Goal: Task Accomplishment & Management: Complete application form

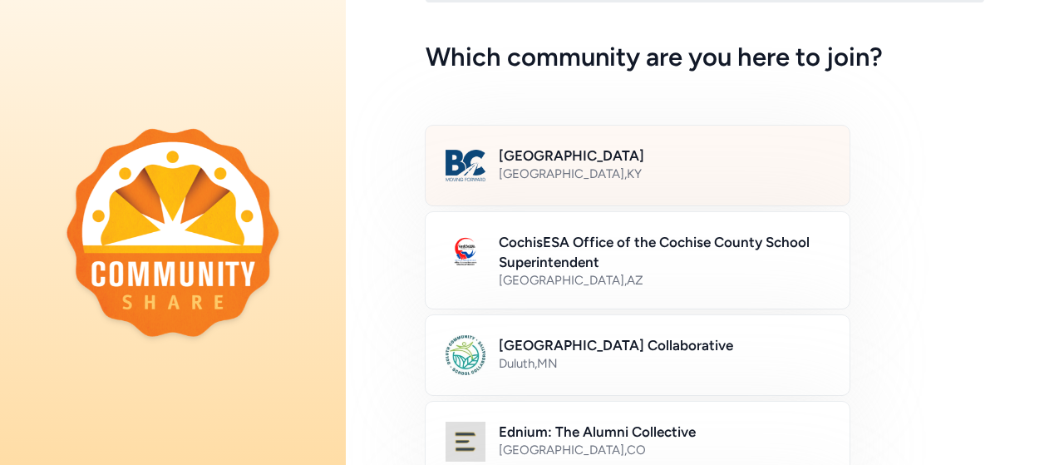
scroll to position [83, 0]
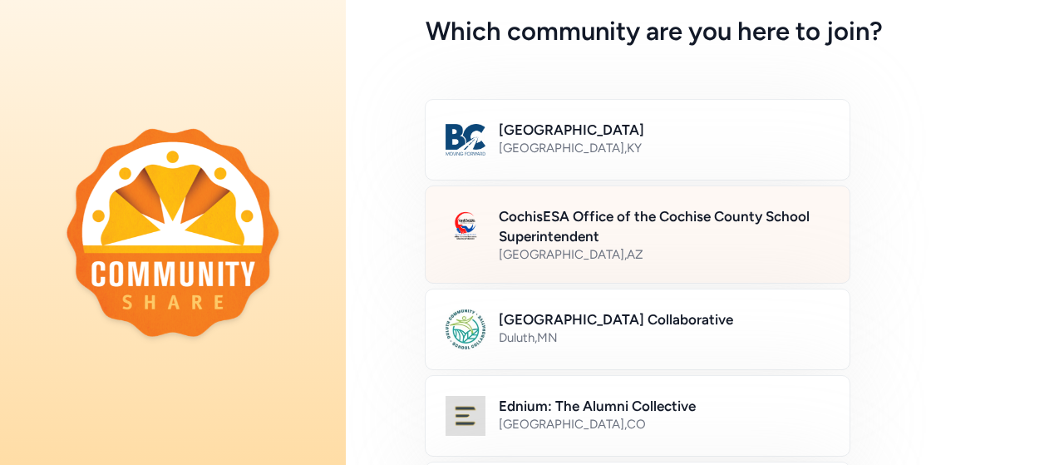
click at [647, 253] on div "Sierra Vista , AZ" at bounding box center [664, 254] width 331 height 17
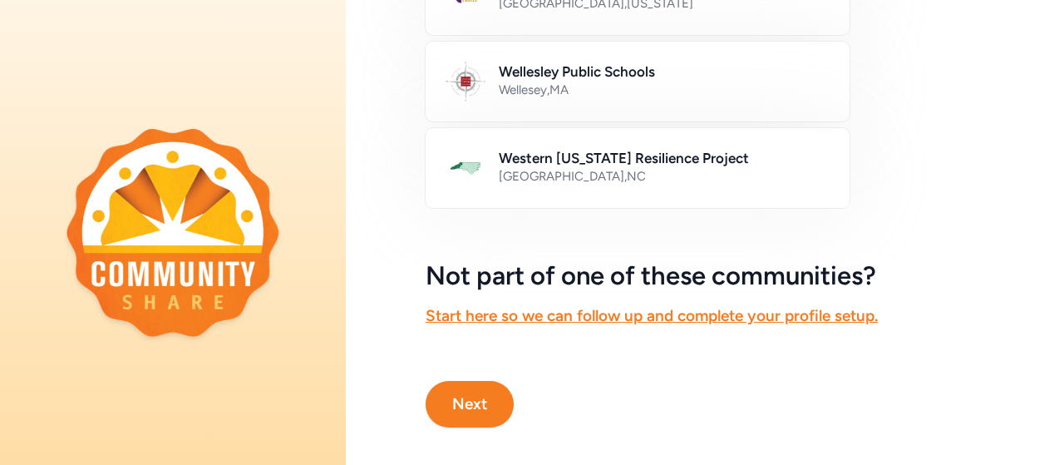
scroll to position [1130, 0]
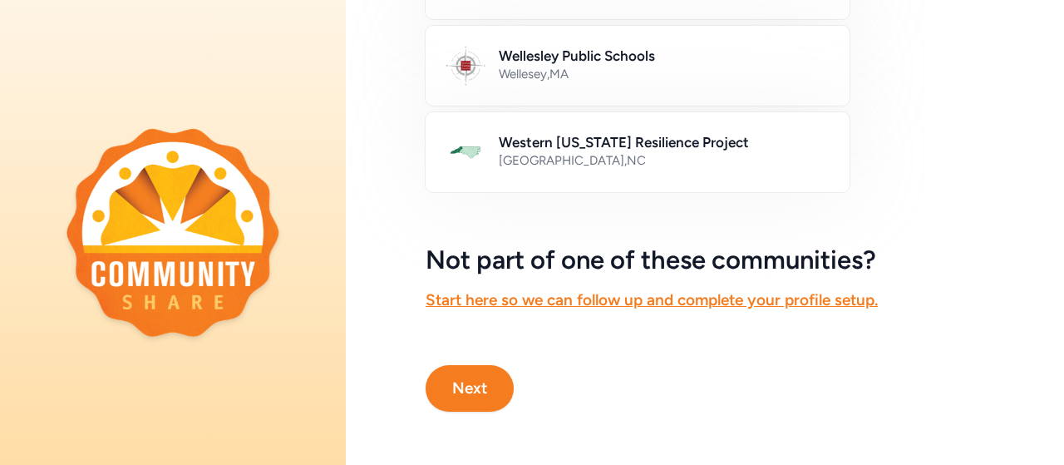
click at [481, 389] on button "Next" at bounding box center [470, 388] width 88 height 47
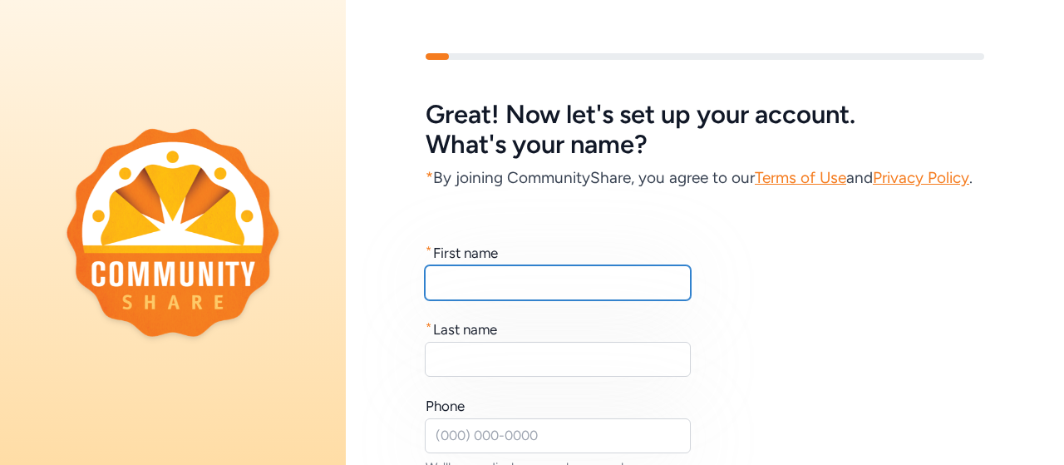
click at [575, 300] on input "text" at bounding box center [558, 282] width 266 height 35
type input "Morgan"
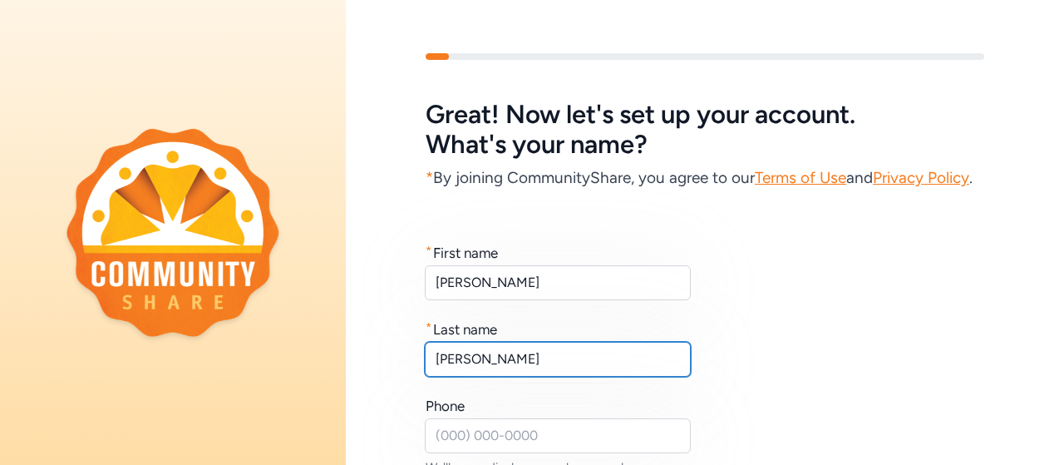
type input "Kauffman"
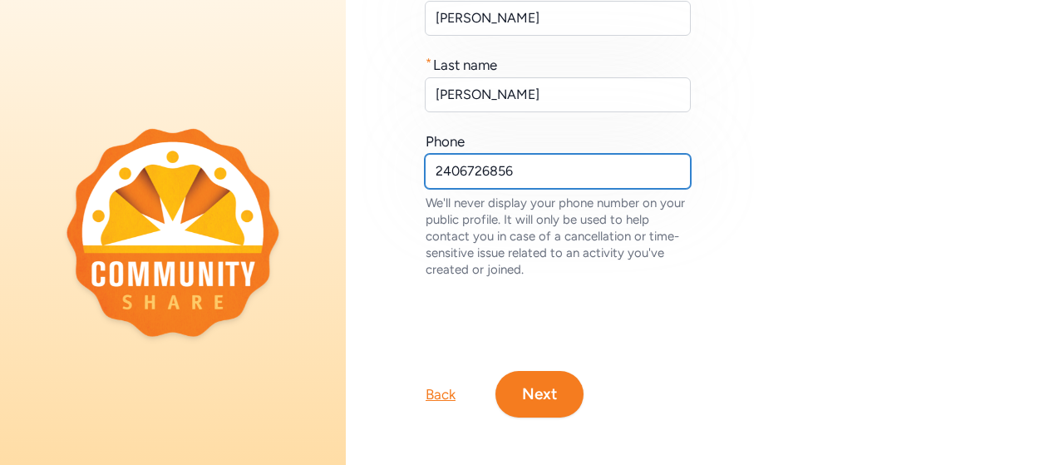
scroll to position [272, 0]
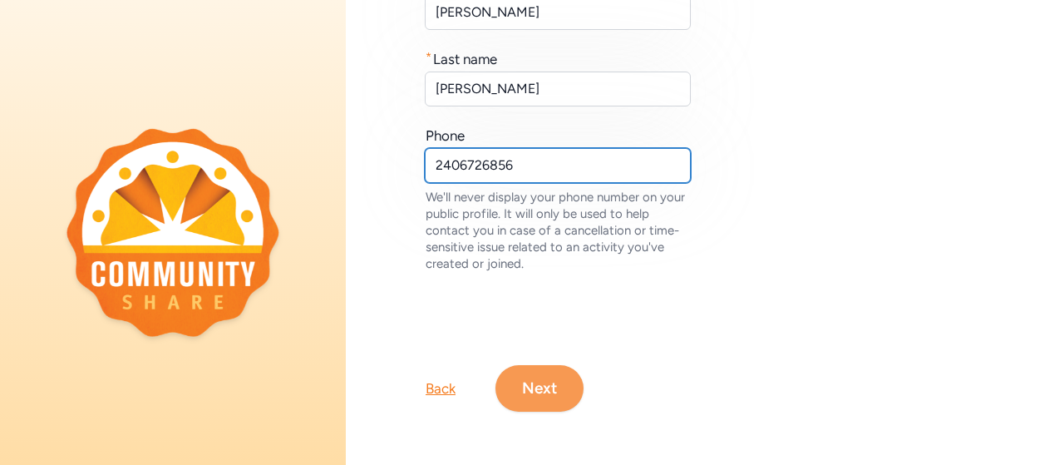
type input "2406726856"
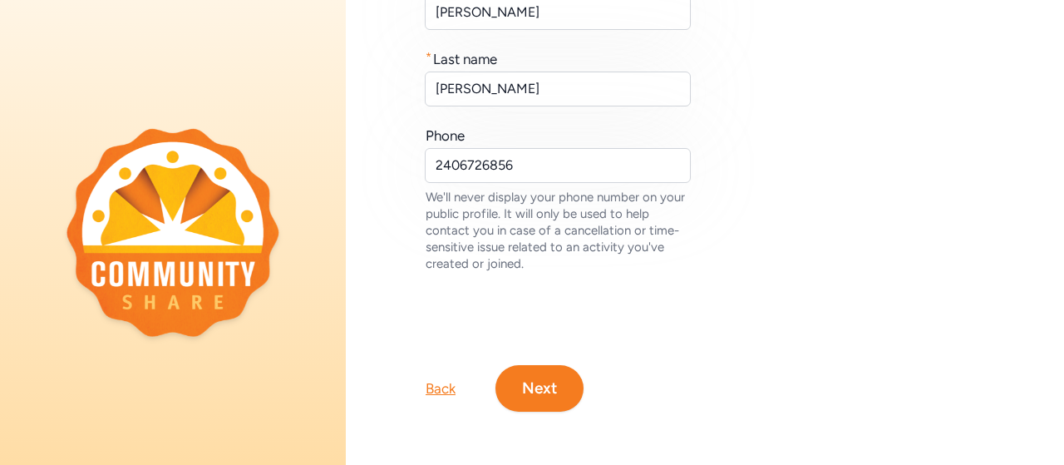
click at [542, 399] on button "Next" at bounding box center [539, 388] width 88 height 47
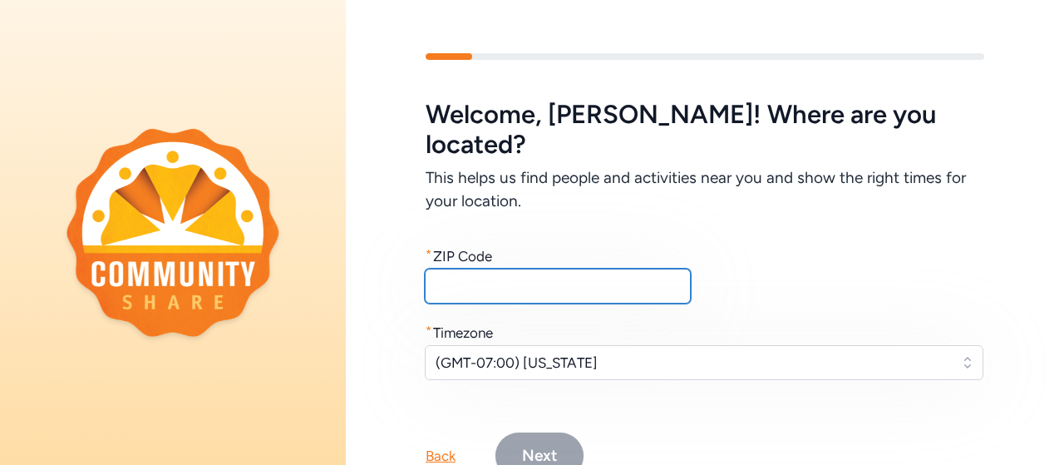
click at [660, 268] on input "text" at bounding box center [558, 285] width 266 height 35
type input "85635"
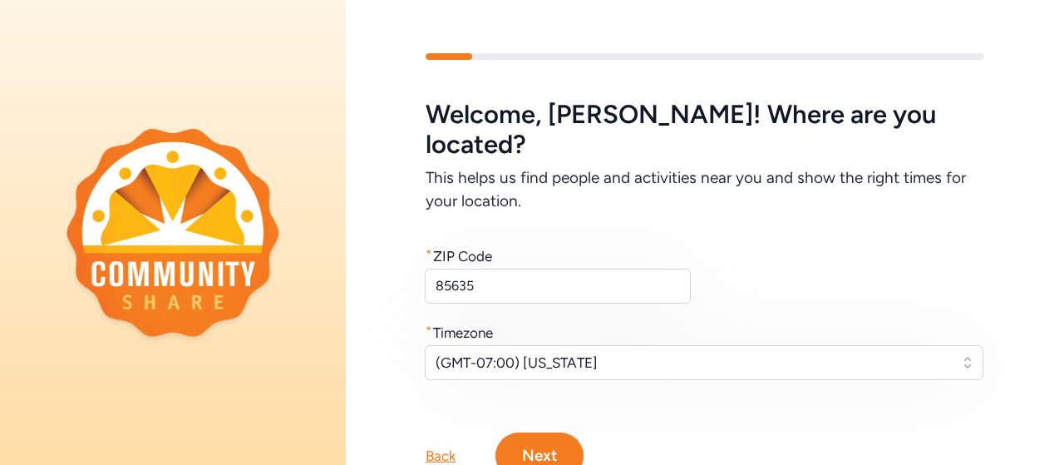
click at [552, 432] on button "Next" at bounding box center [539, 455] width 88 height 47
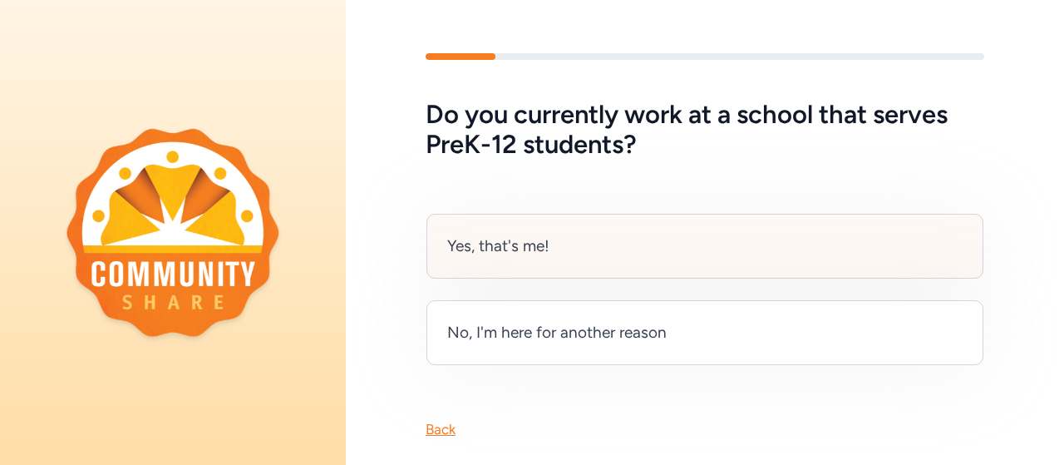
click at [620, 249] on div "Yes, that's me!" at bounding box center [704, 246] width 557 height 65
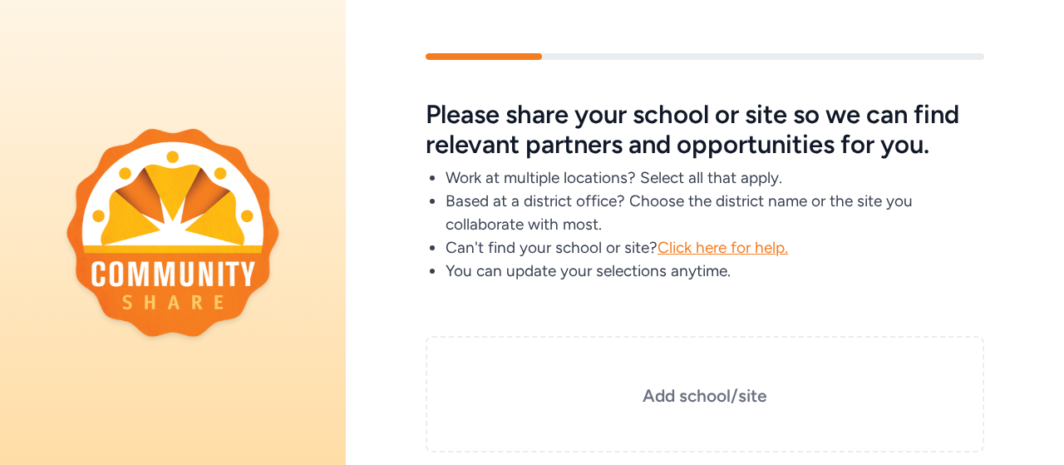
scroll to position [83, 0]
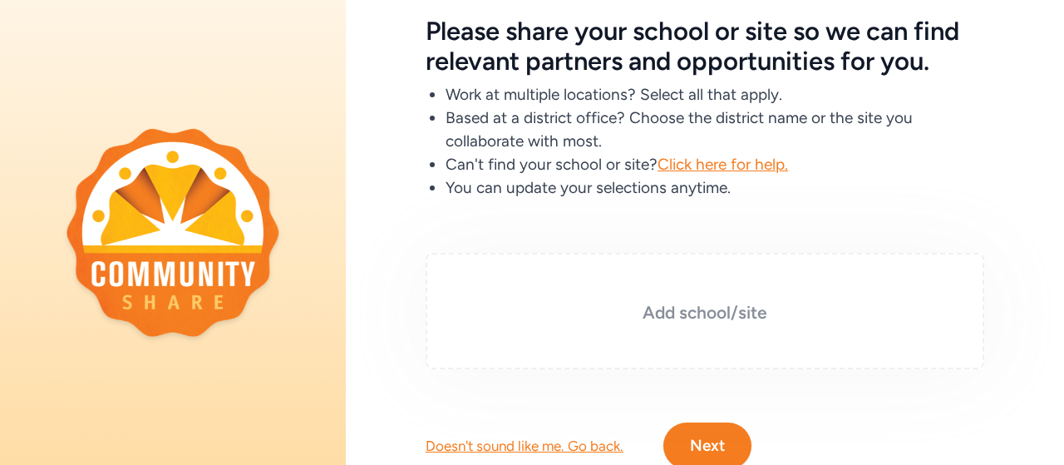
click at [703, 305] on h3 "Add school/site" at bounding box center [704, 312] width 475 height 23
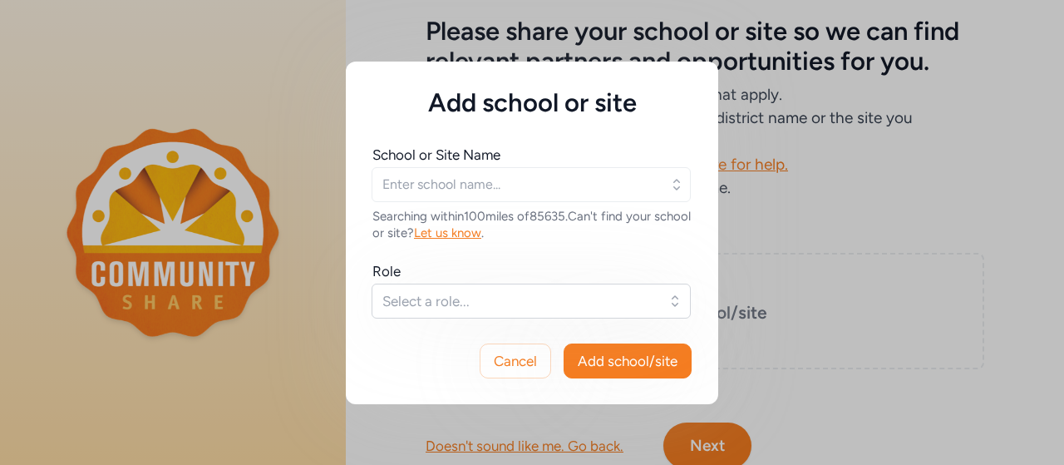
click at [673, 184] on icon "button" at bounding box center [676, 184] width 17 height 17
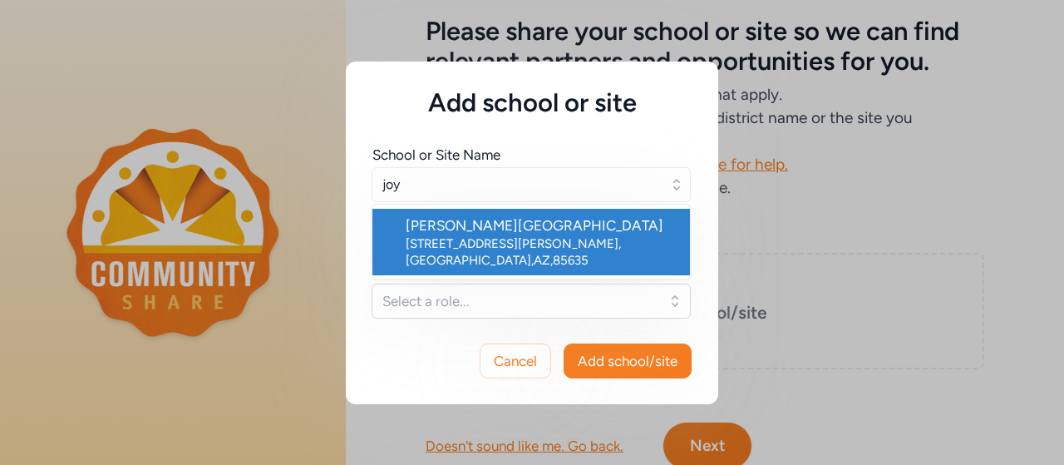
click at [568, 239] on div "1045 S Lenzner Ave , Sierra Vista , AZ , 85635" at bounding box center [541, 251] width 271 height 33
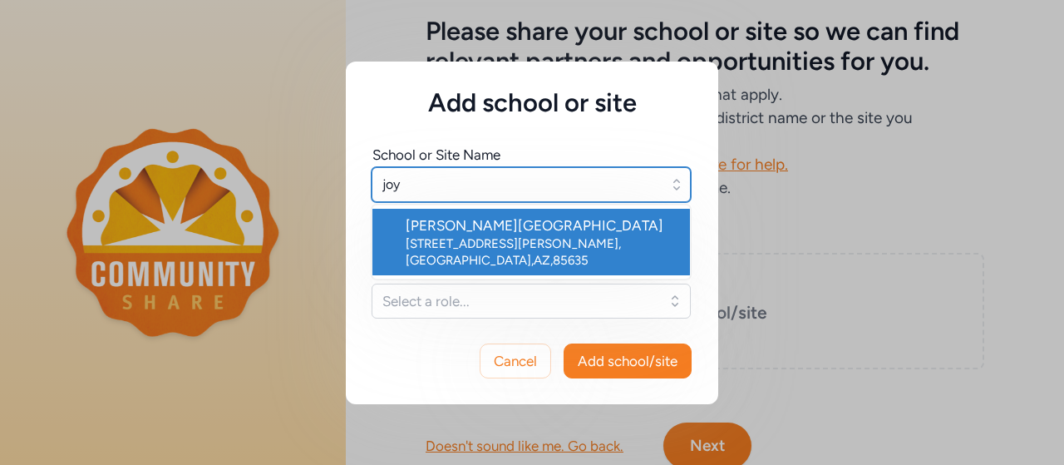
type input "Joyce Clark Middle School"
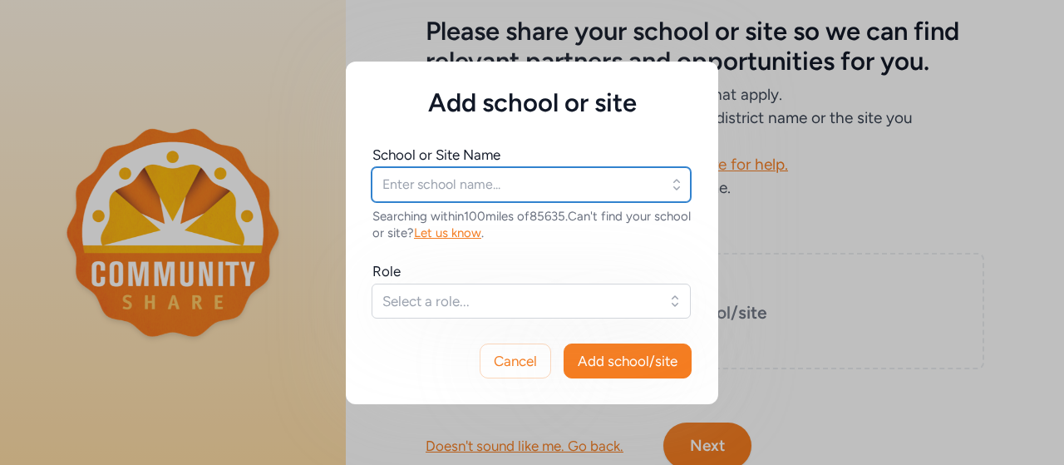
type input "Joyce Clark Middle School"
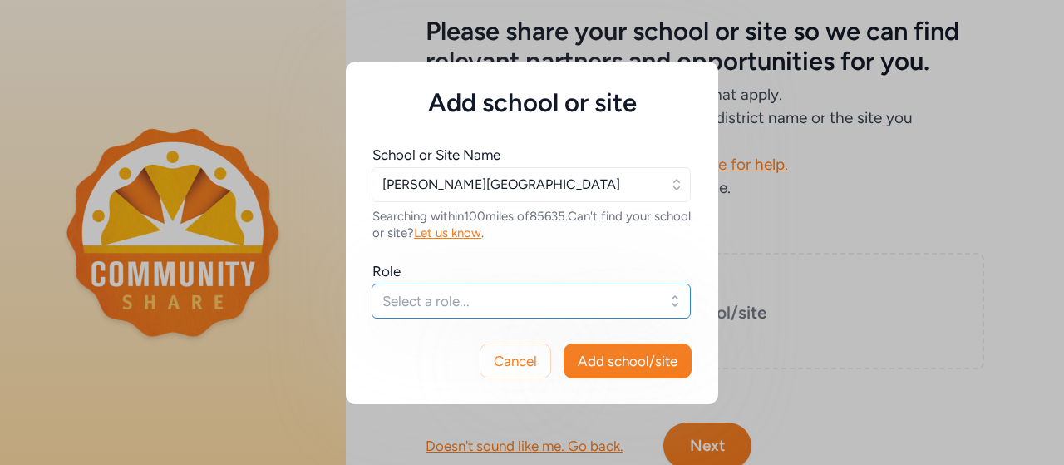
click at [557, 296] on span "Select a role..." at bounding box center [519, 301] width 274 height 20
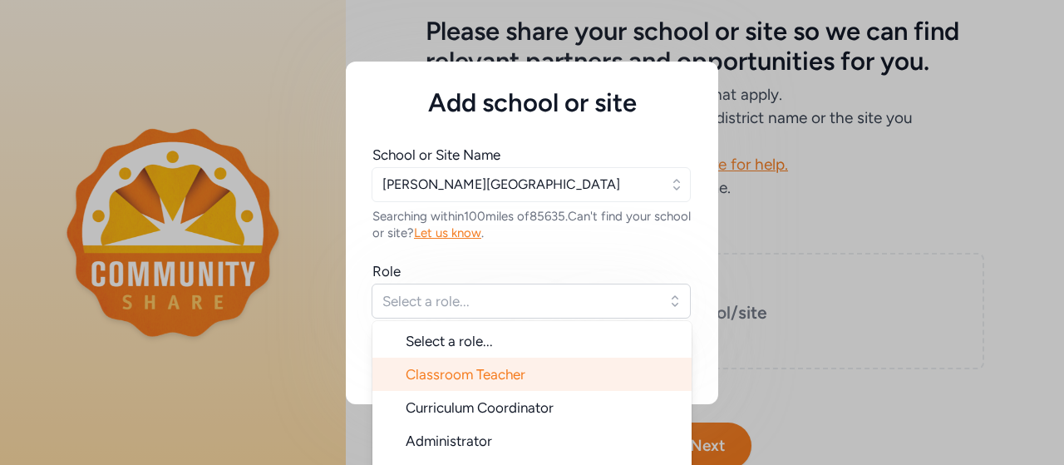
click at [518, 383] on li "Classroom Teacher" at bounding box center [531, 373] width 319 height 33
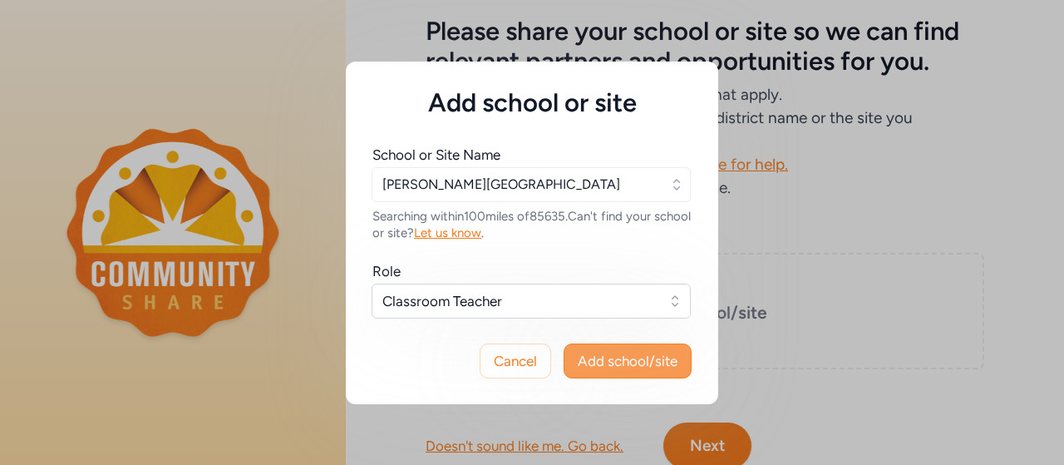
click at [588, 362] on span "Add school/site" at bounding box center [628, 361] width 100 height 20
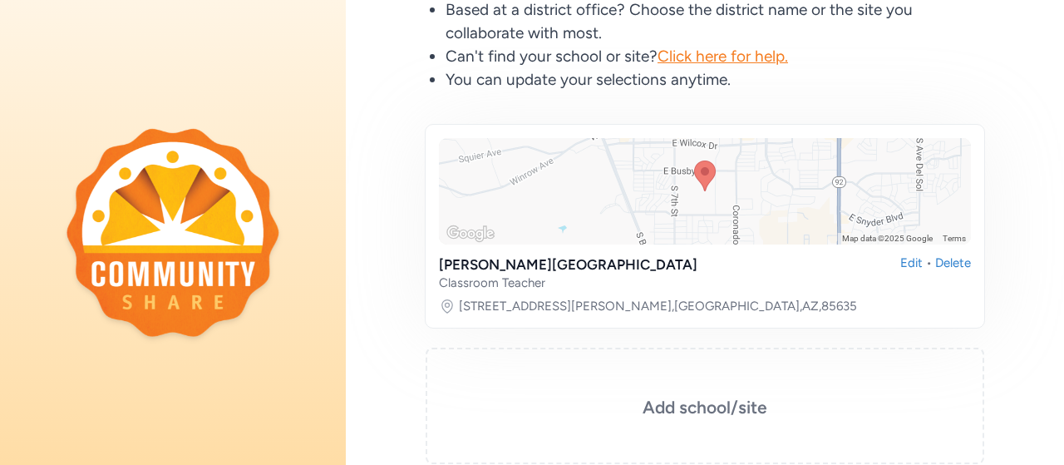
scroll to position [332, 0]
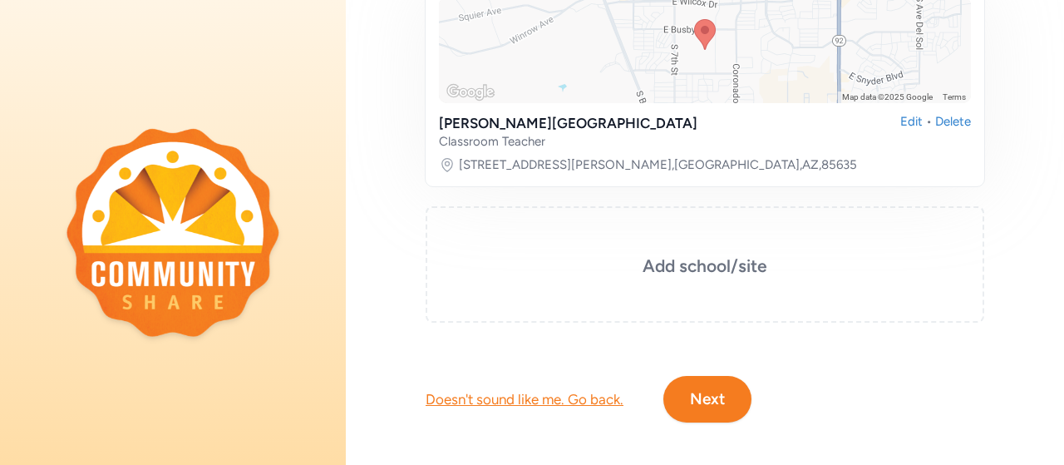
click at [689, 401] on button "Next" at bounding box center [707, 399] width 88 height 47
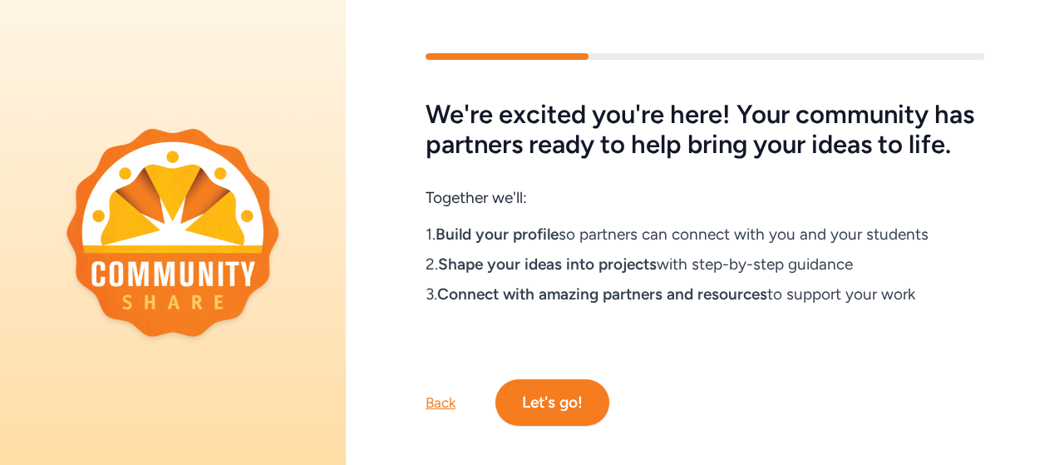
scroll to position [57, 0]
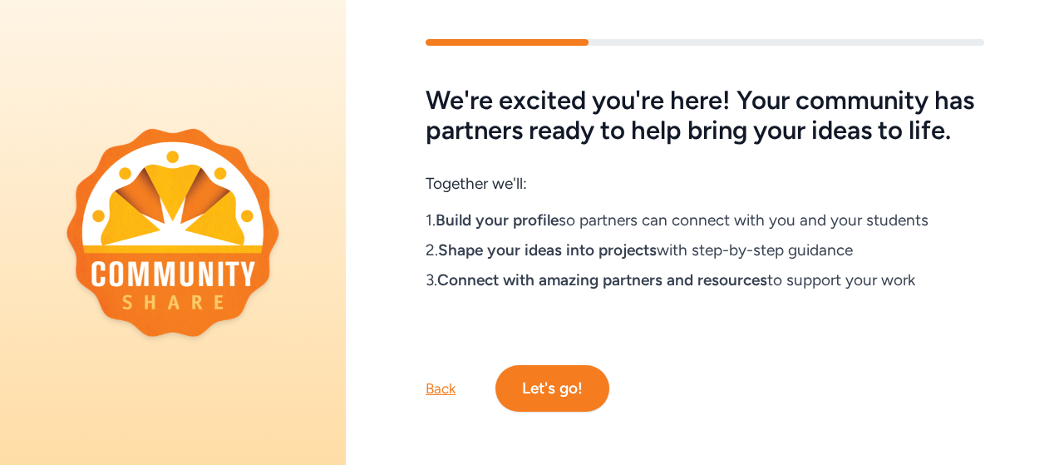
click at [562, 380] on button "Let's go!" at bounding box center [552, 388] width 114 height 47
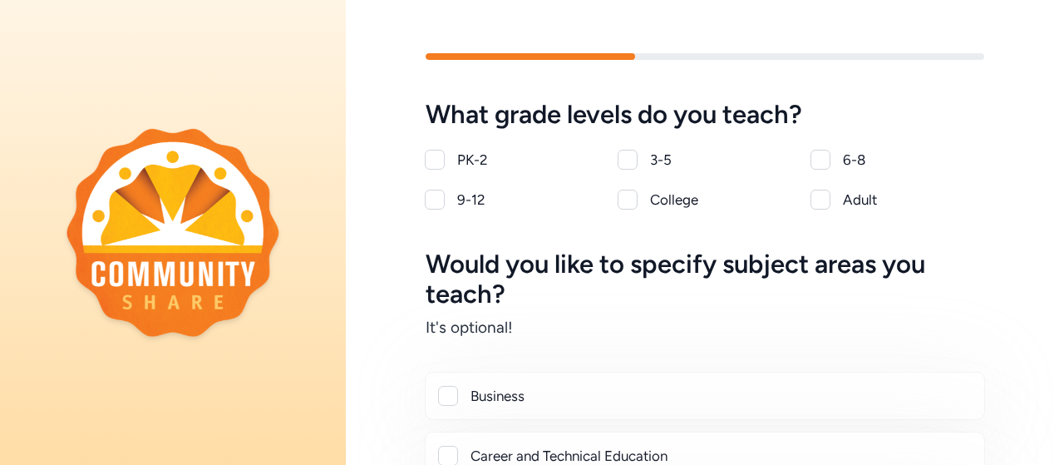
click at [819, 159] on div at bounding box center [820, 160] width 20 height 20
checkbox input "true"
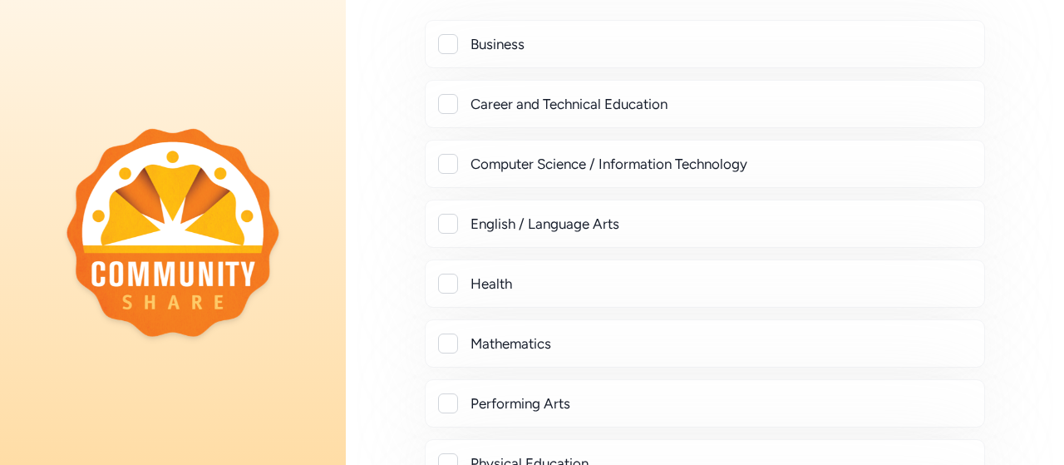
scroll to position [416, 0]
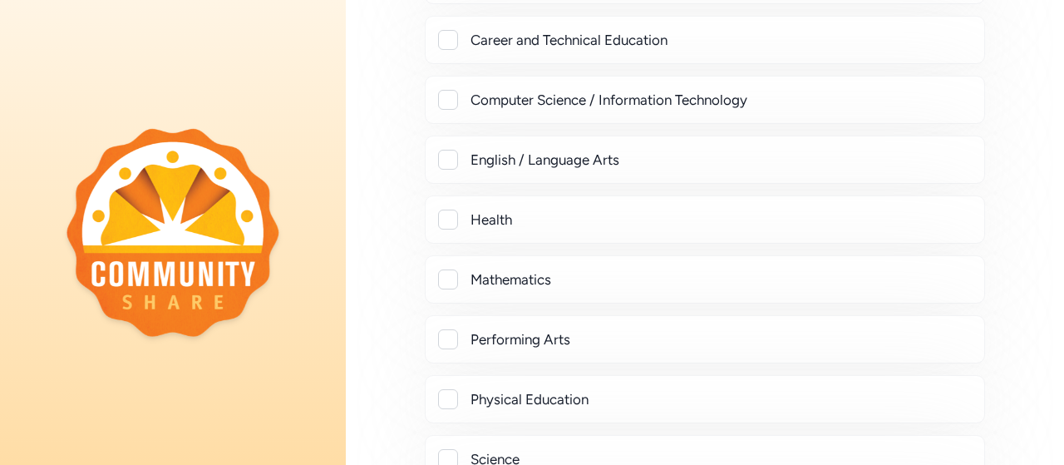
click at [446, 155] on div at bounding box center [448, 160] width 20 height 20
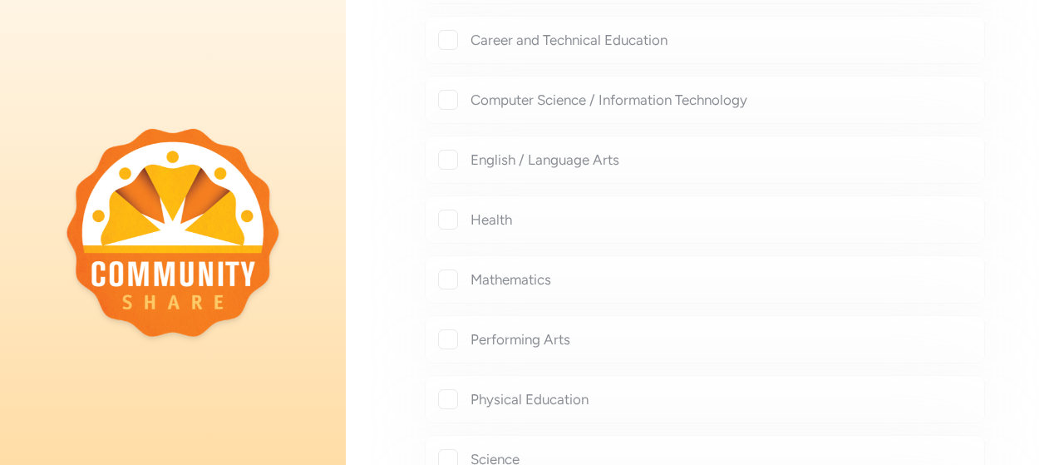
checkbox input "true"
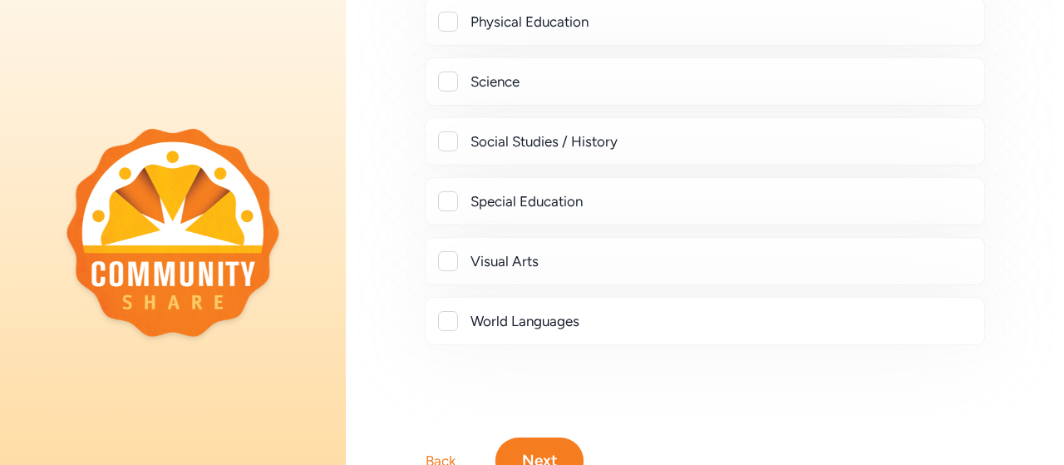
scroll to position [911, 0]
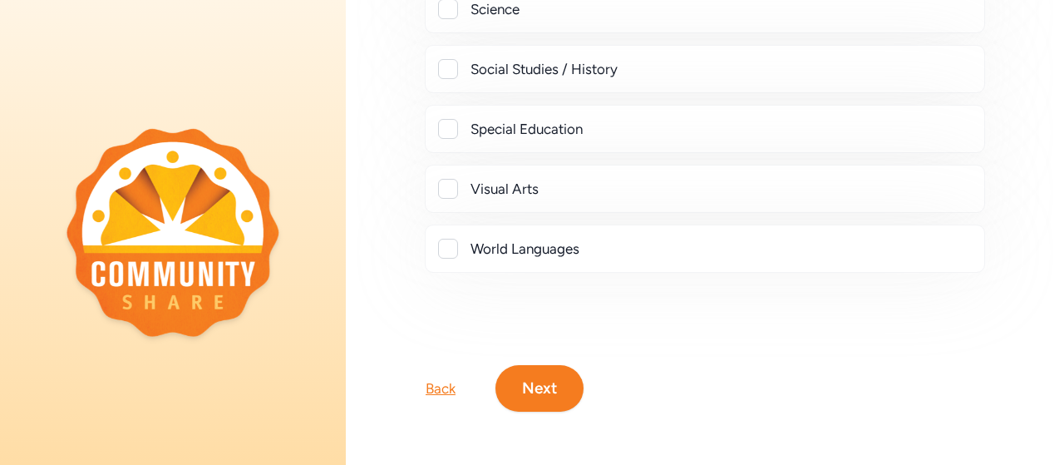
click at [543, 380] on button "Next" at bounding box center [539, 388] width 88 height 47
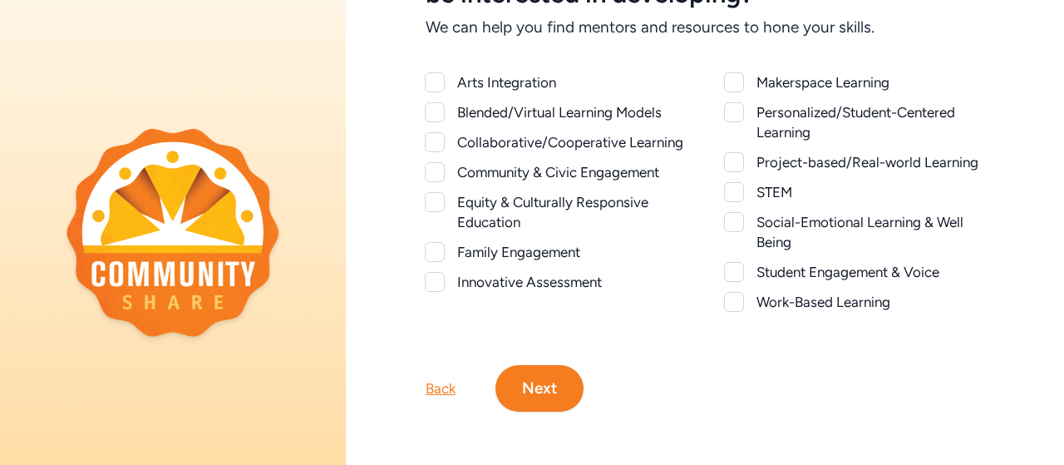
scroll to position [80, 0]
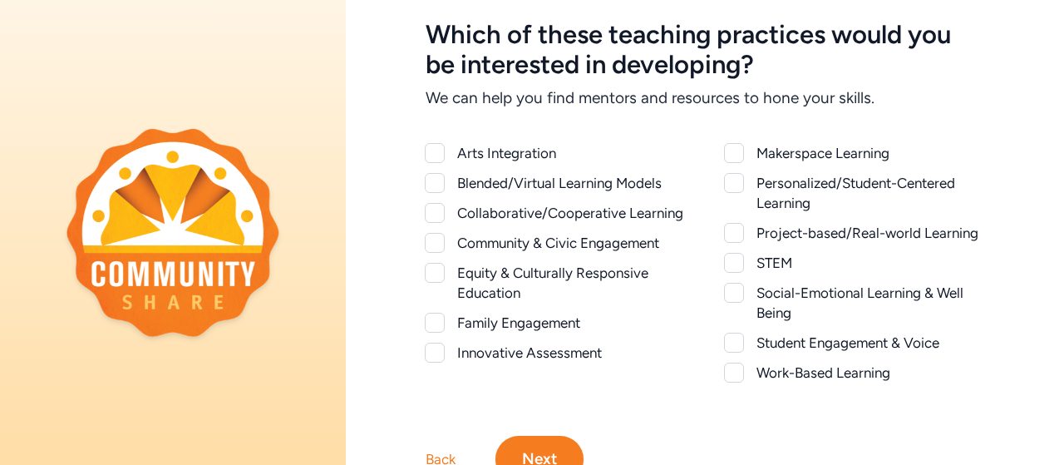
click at [442, 150] on div at bounding box center [435, 153] width 20 height 20
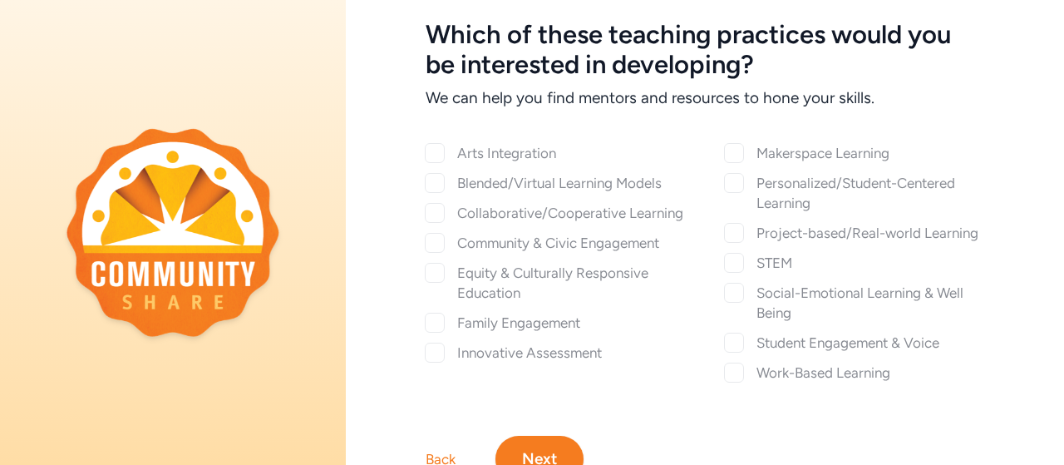
checkbox input "true"
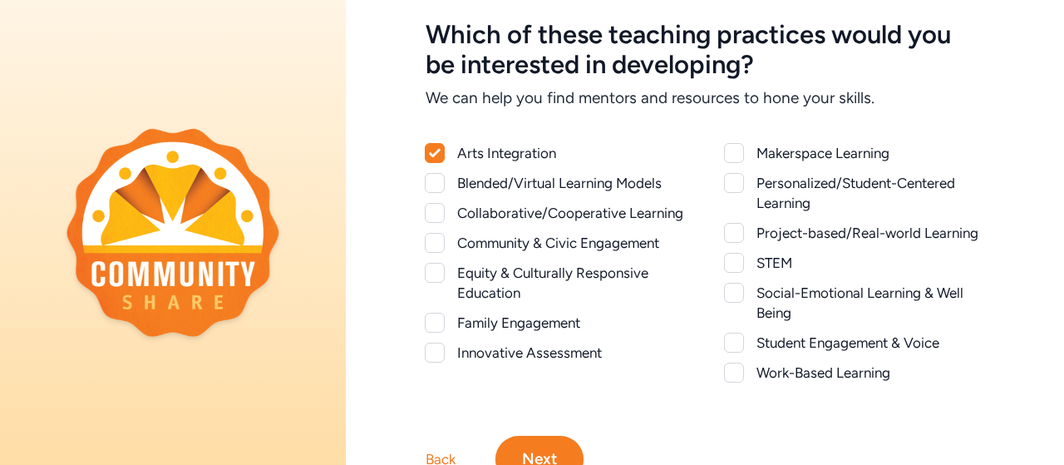
click at [441, 187] on div at bounding box center [435, 183] width 20 height 20
checkbox input "true"
click at [437, 219] on div at bounding box center [435, 213] width 20 height 20
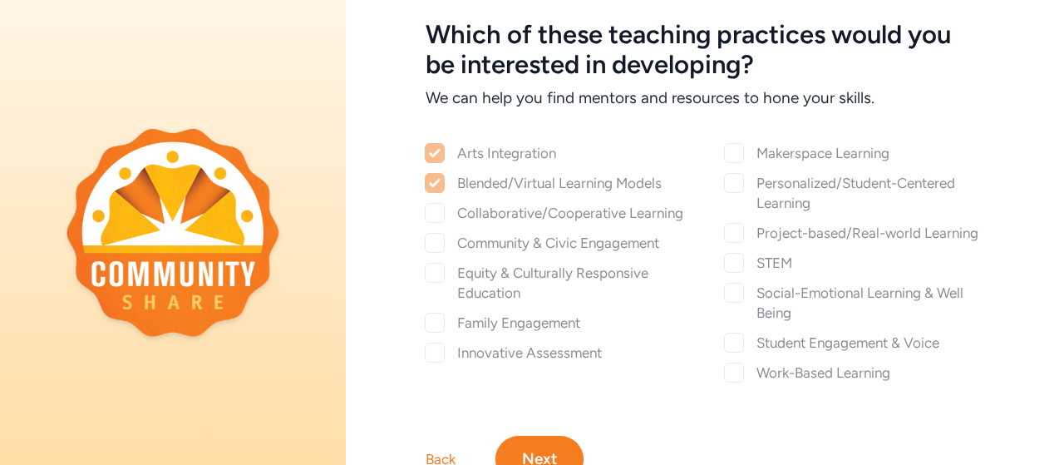
checkbox input "true"
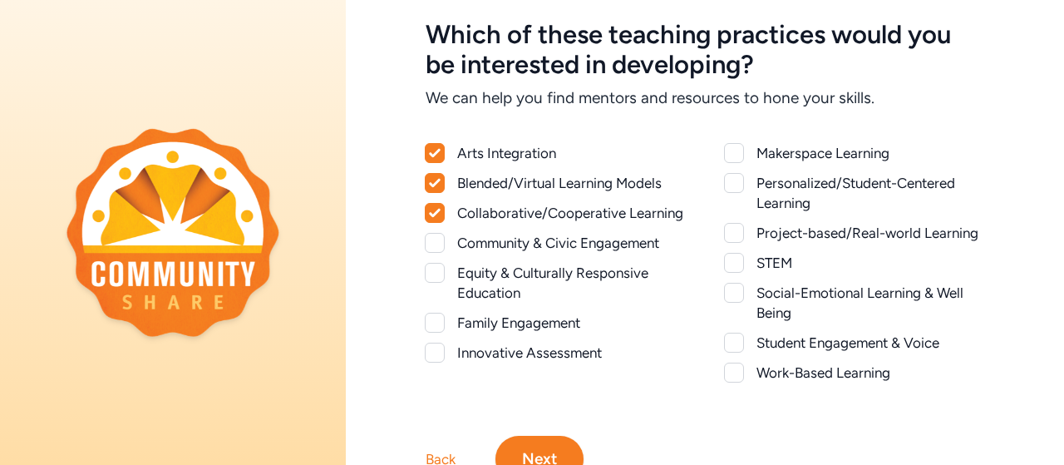
click at [435, 253] on div at bounding box center [435, 243] width 20 height 20
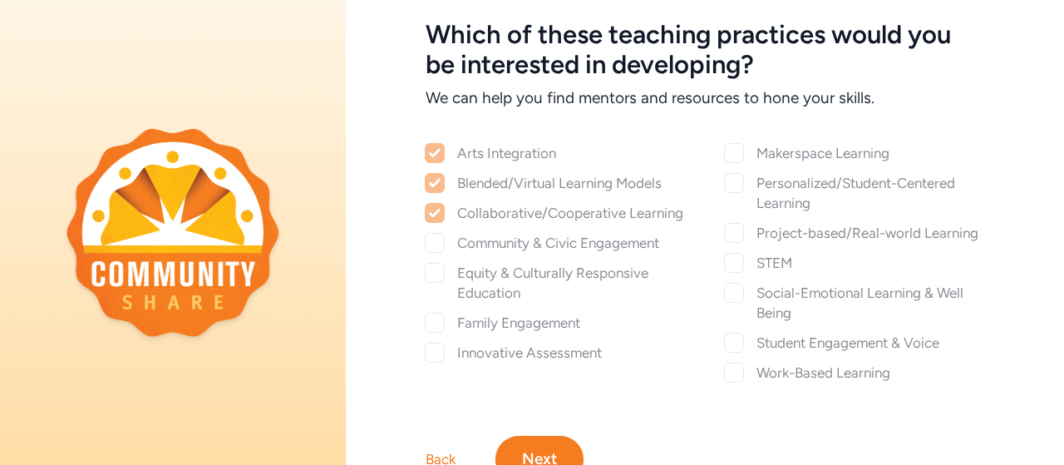
checkbox input "true"
click at [434, 283] on div at bounding box center [435, 273] width 20 height 20
checkbox input "true"
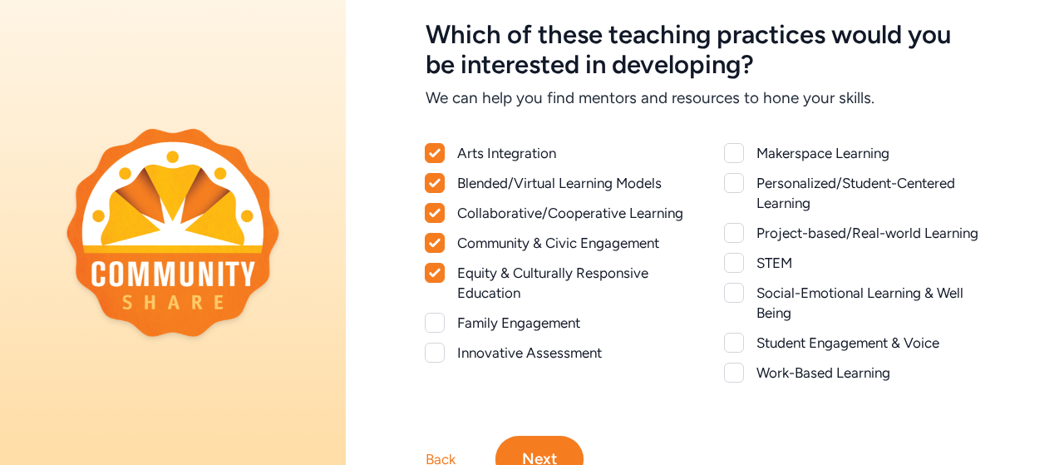
click at [434, 332] on div at bounding box center [435, 323] width 20 height 20
checkbox input "true"
click at [432, 362] on div at bounding box center [435, 352] width 20 height 20
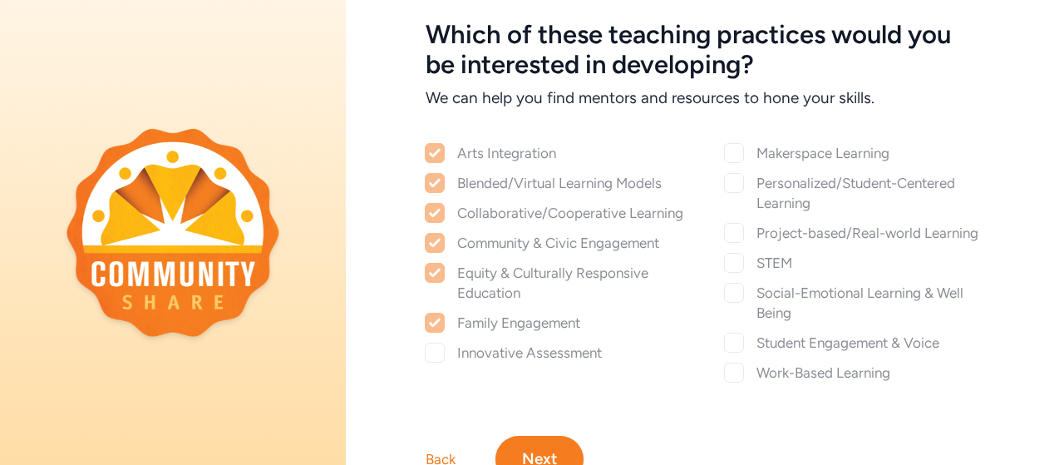
checkbox input "true"
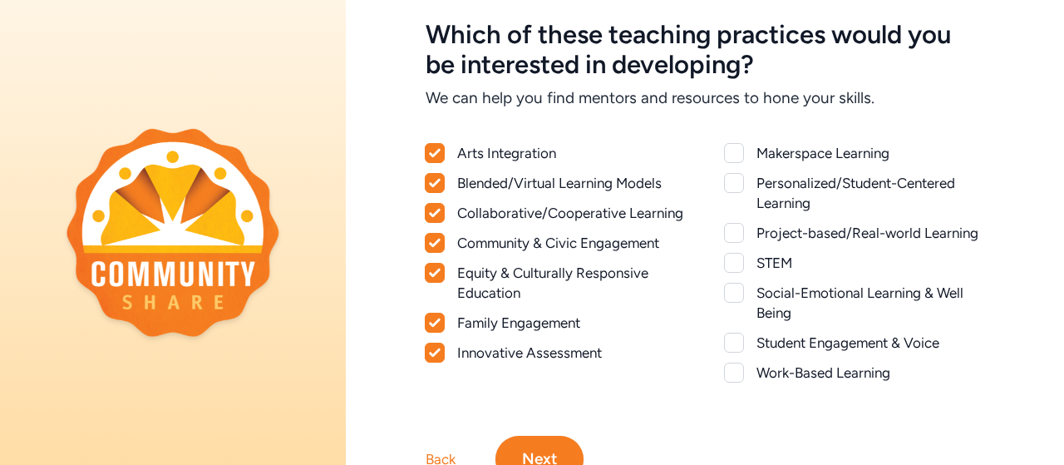
click at [726, 151] on div at bounding box center [734, 153] width 20 height 20
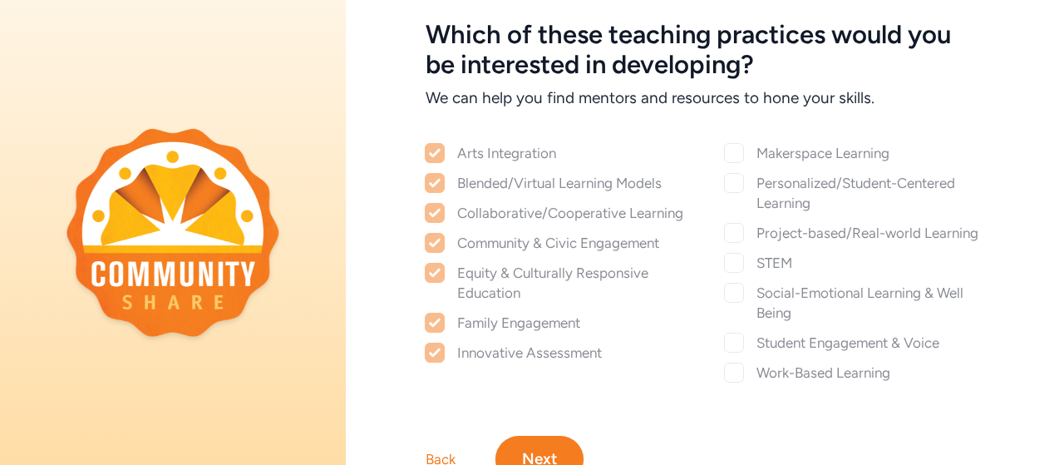
checkbox input "true"
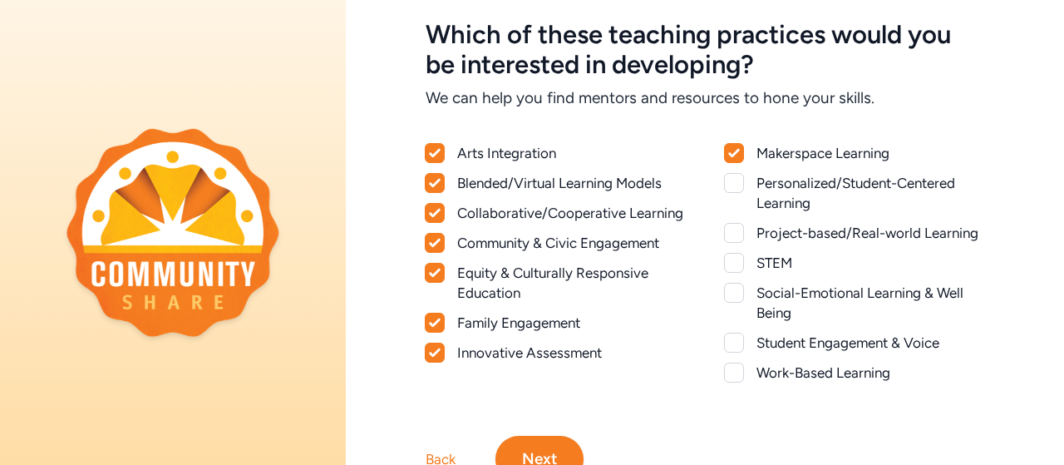
click at [732, 184] on div at bounding box center [734, 183] width 20 height 20
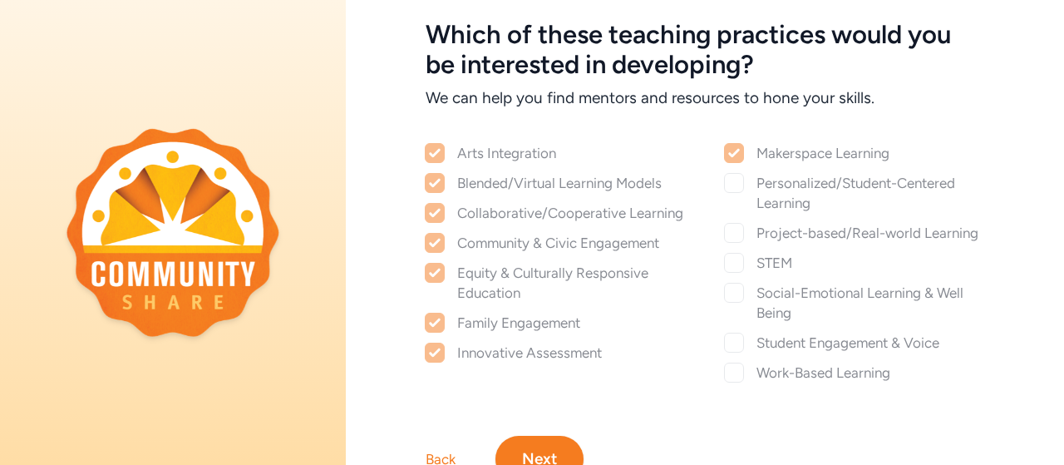
checkbox input "true"
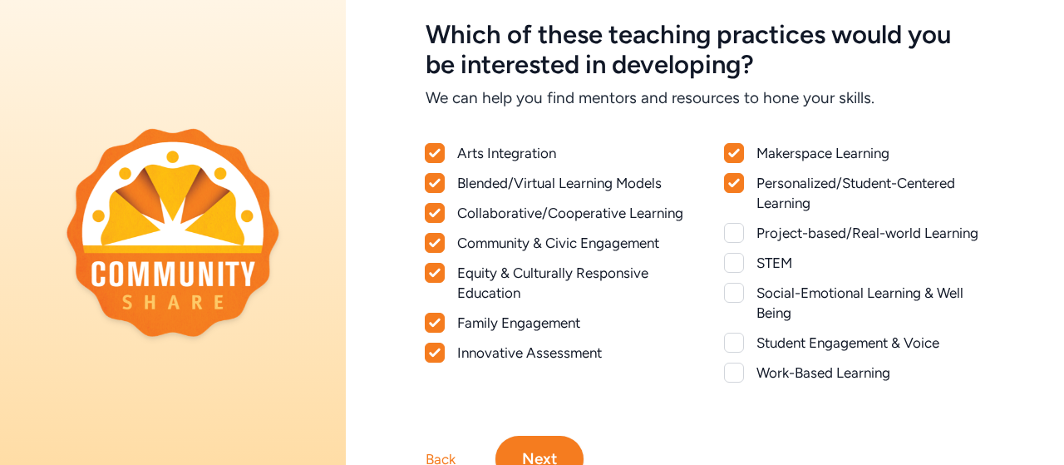
click at [728, 234] on div at bounding box center [734, 233] width 20 height 20
checkbox input "true"
click at [731, 261] on div at bounding box center [734, 263] width 20 height 20
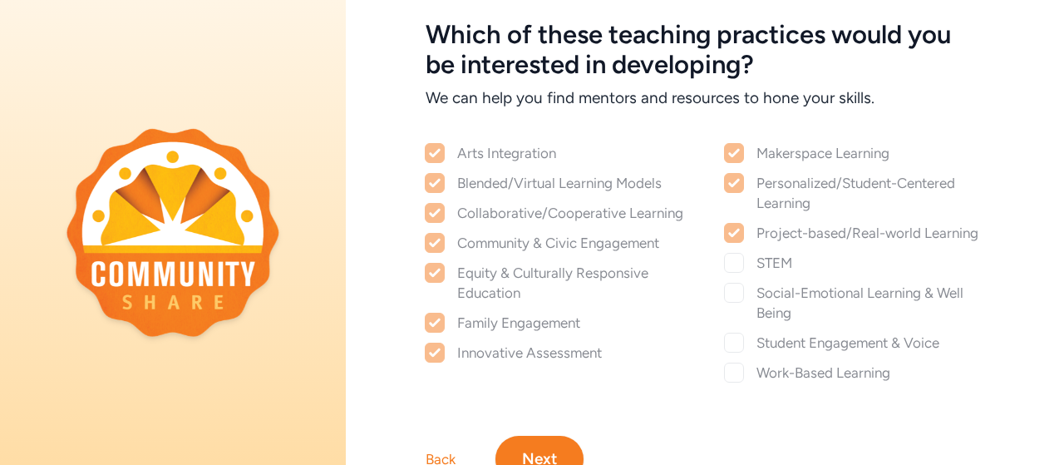
checkbox input "true"
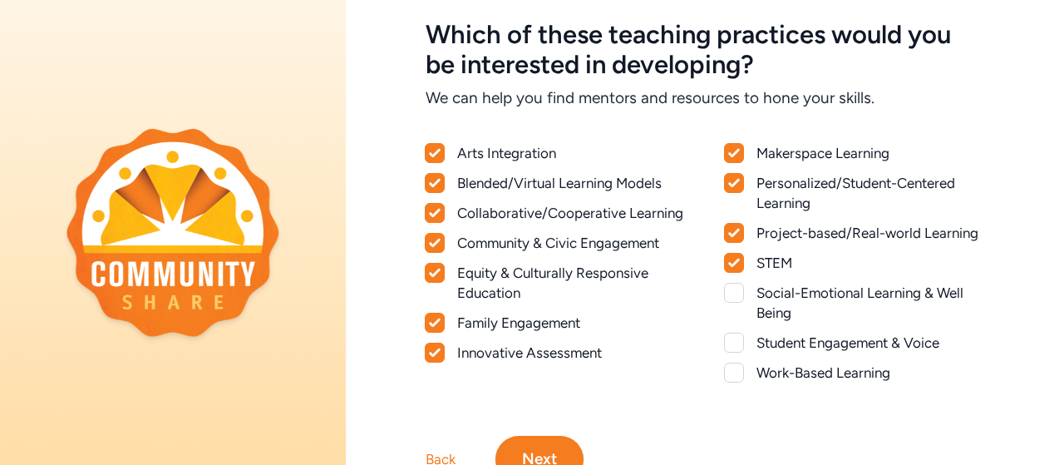
click at [724, 292] on div at bounding box center [734, 293] width 20 height 20
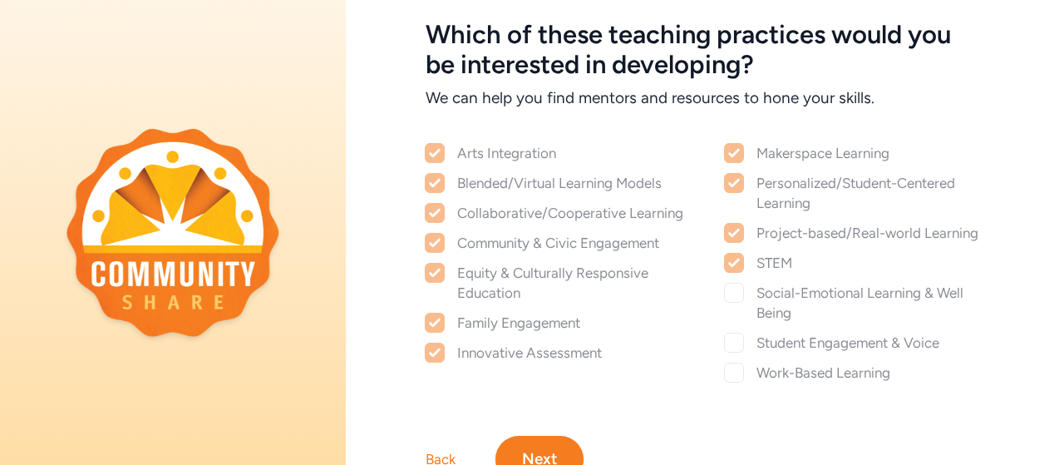
checkbox input "true"
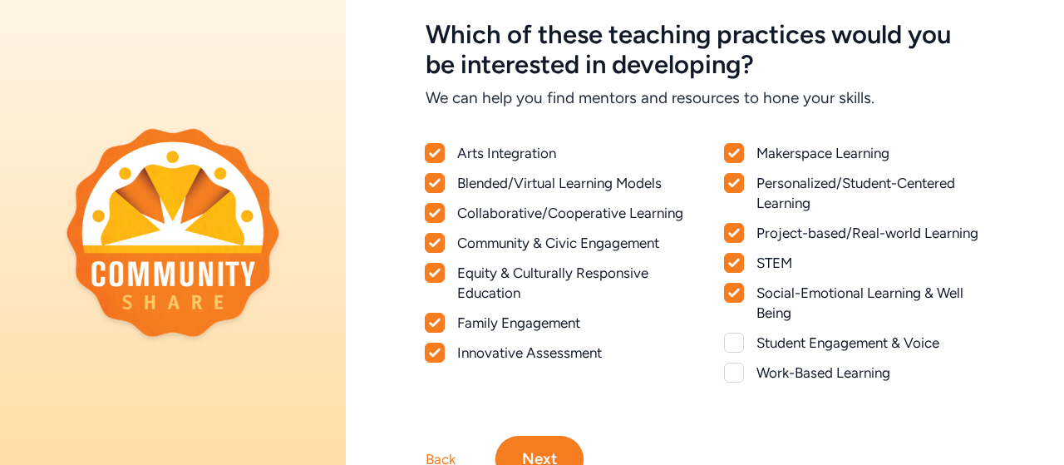
click at [724, 342] on div at bounding box center [734, 342] width 20 height 20
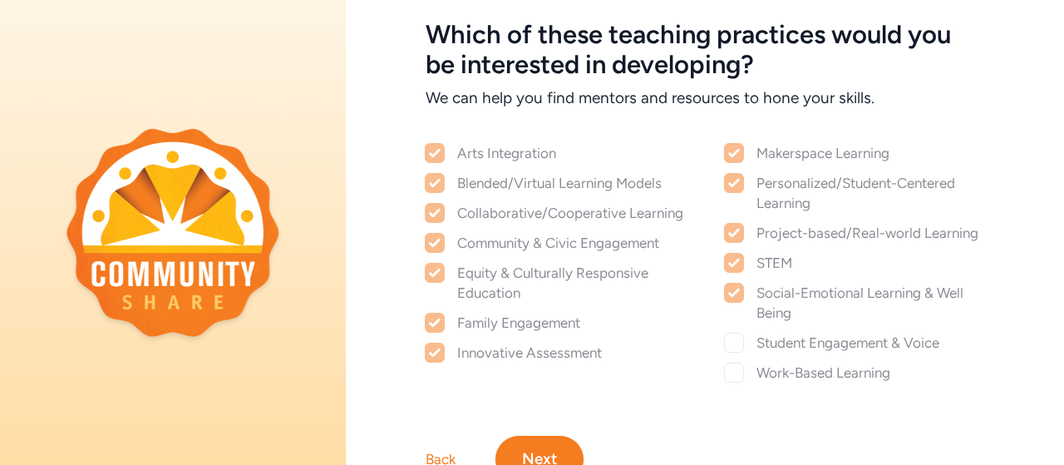
checkbox input "true"
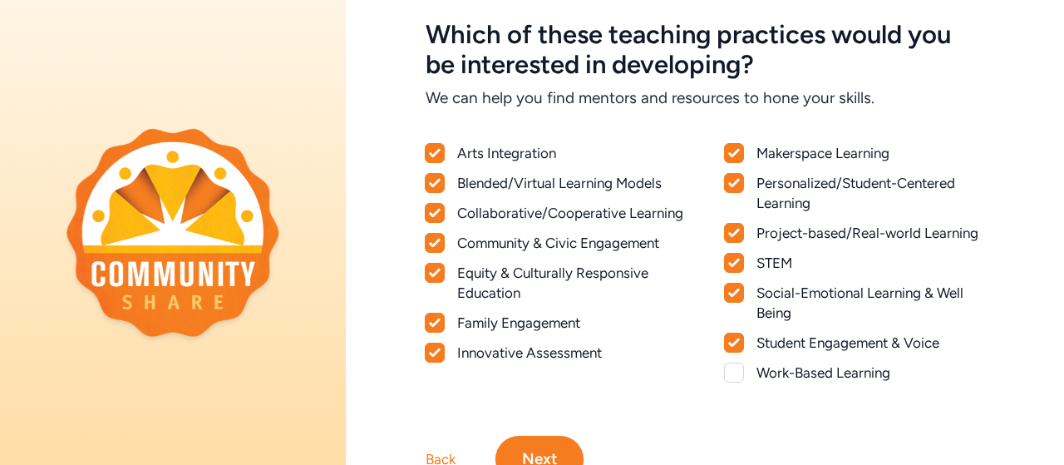
click at [724, 377] on div at bounding box center [734, 372] width 20 height 20
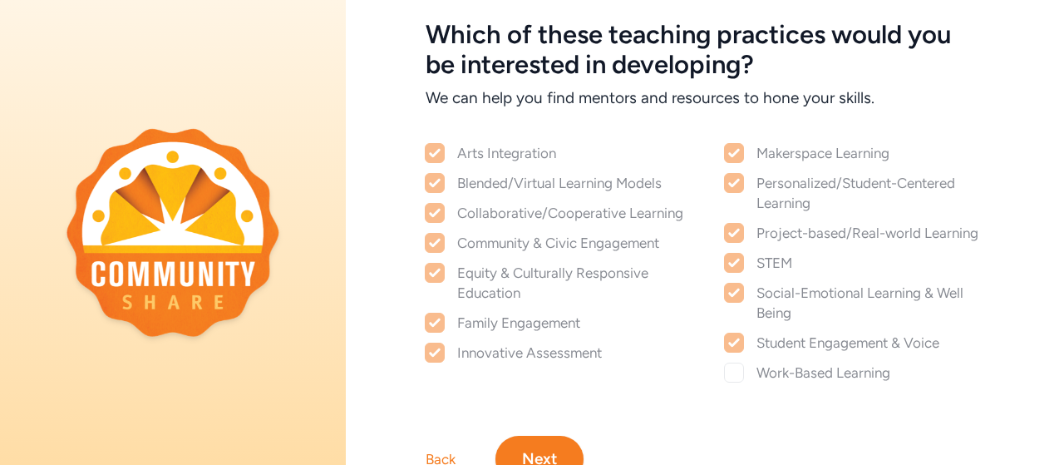
checkbox input "true"
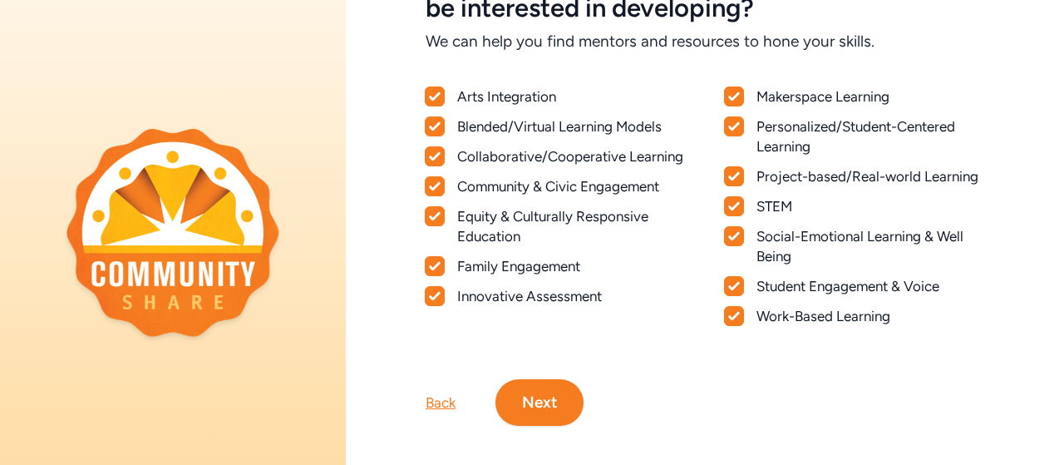
scroll to position [163, 0]
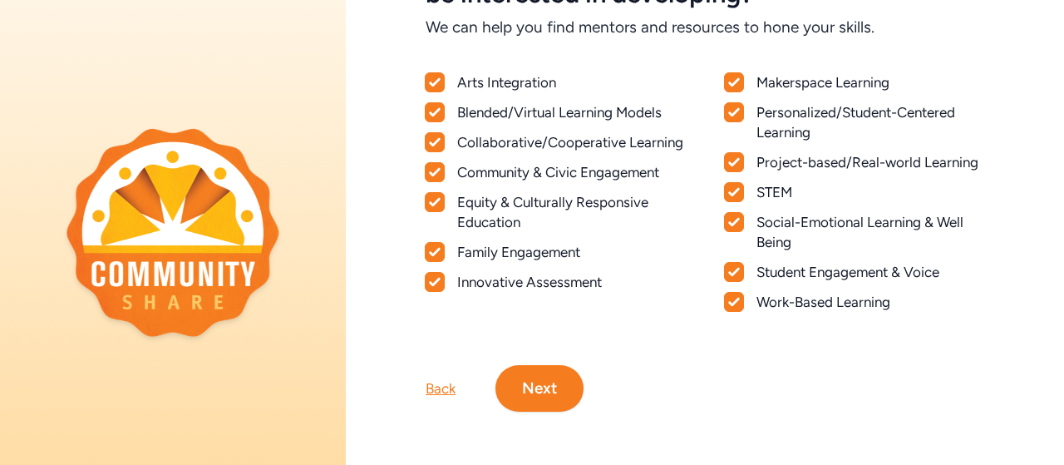
click at [552, 373] on button "Next" at bounding box center [539, 388] width 88 height 47
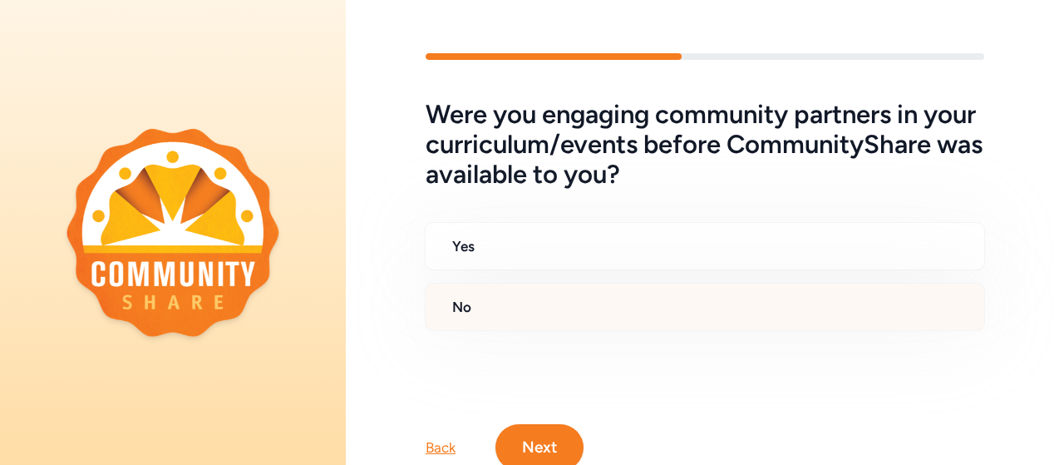
click at [457, 308] on h2 "No" at bounding box center [711, 307] width 519 height 20
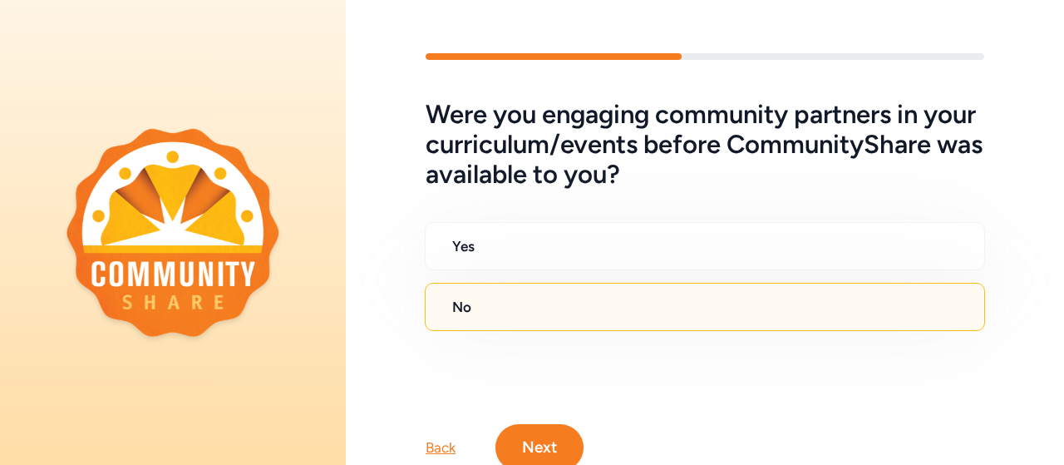
click at [525, 437] on button "Next" at bounding box center [539, 447] width 88 height 47
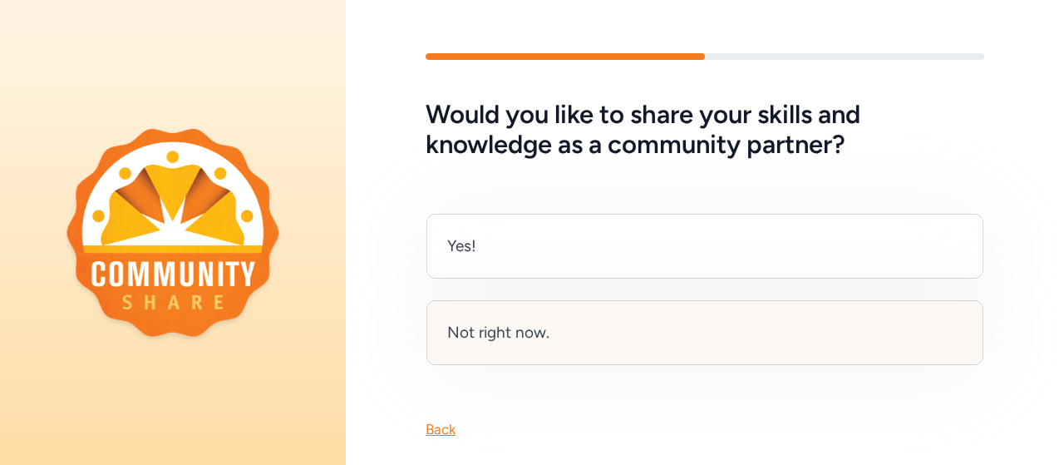
click at [534, 313] on div "Not right now." at bounding box center [704, 332] width 557 height 65
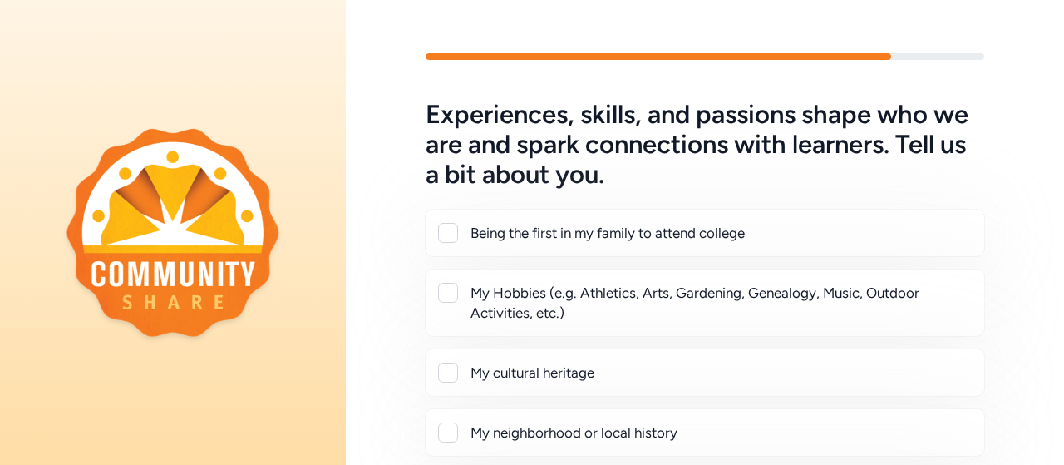
scroll to position [83, 0]
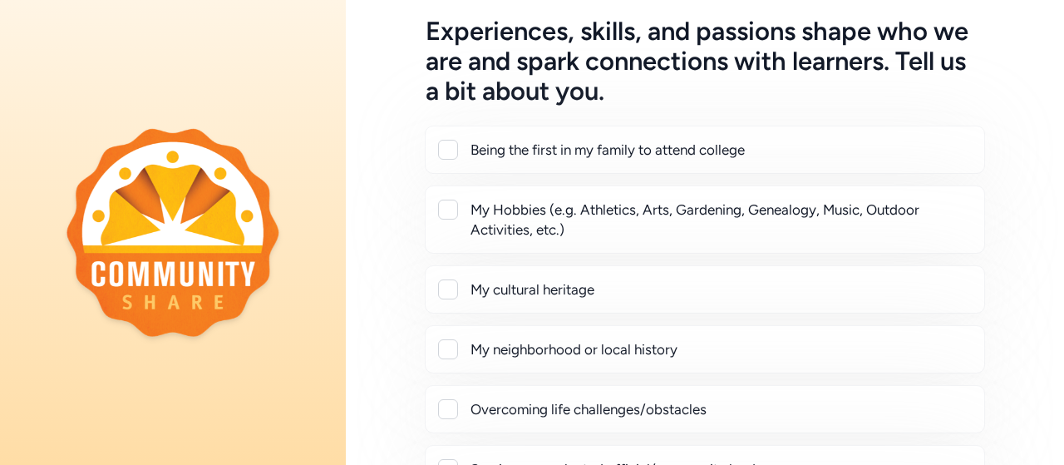
click at [446, 211] on div at bounding box center [448, 209] width 20 height 20
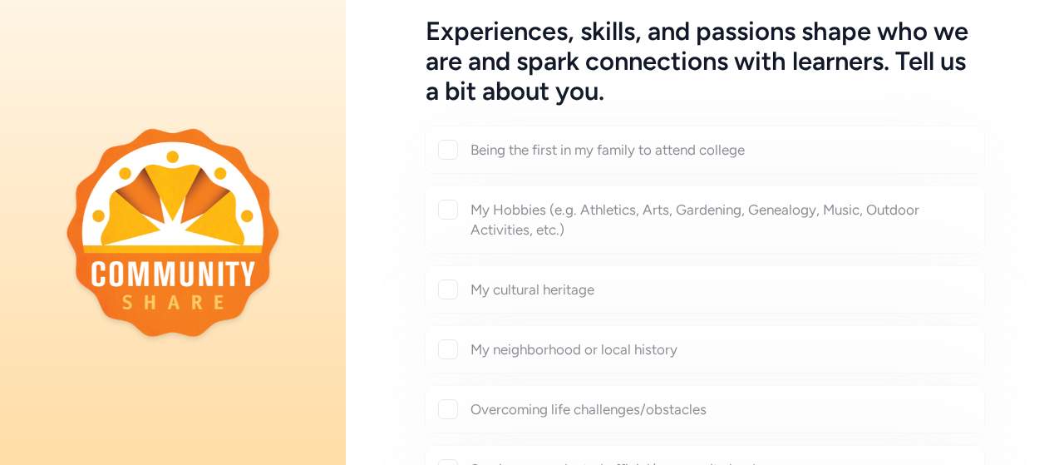
checkbox input "true"
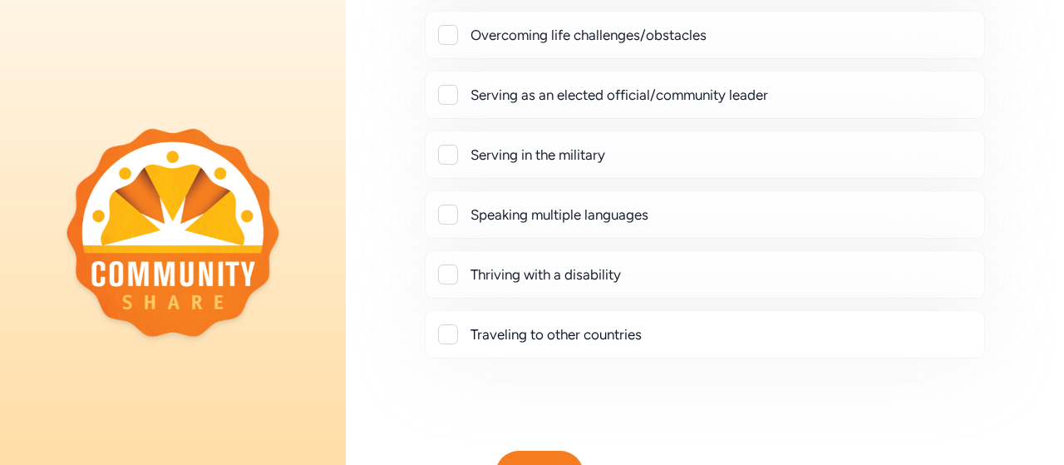
scroll to position [590, 0]
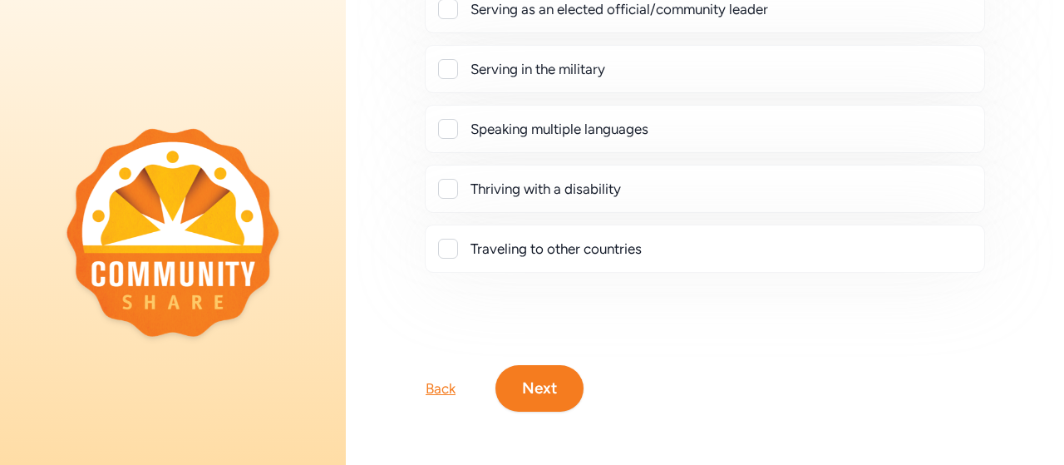
click at [450, 239] on div at bounding box center [448, 249] width 20 height 20
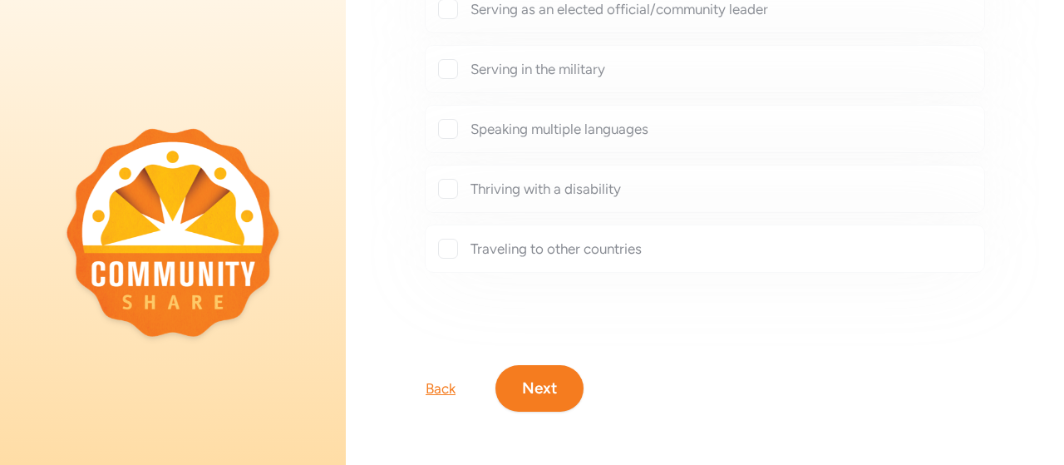
checkbox input "true"
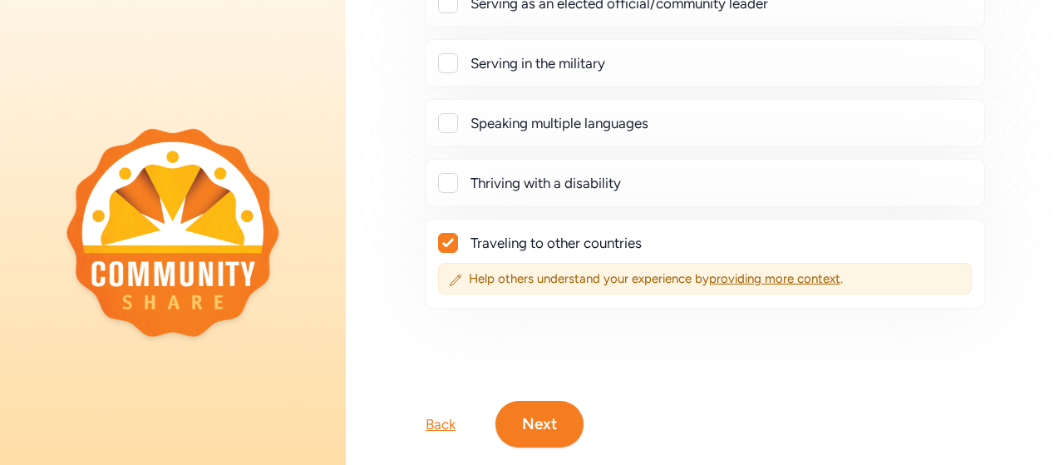
click at [539, 410] on button "Next" at bounding box center [539, 424] width 88 height 47
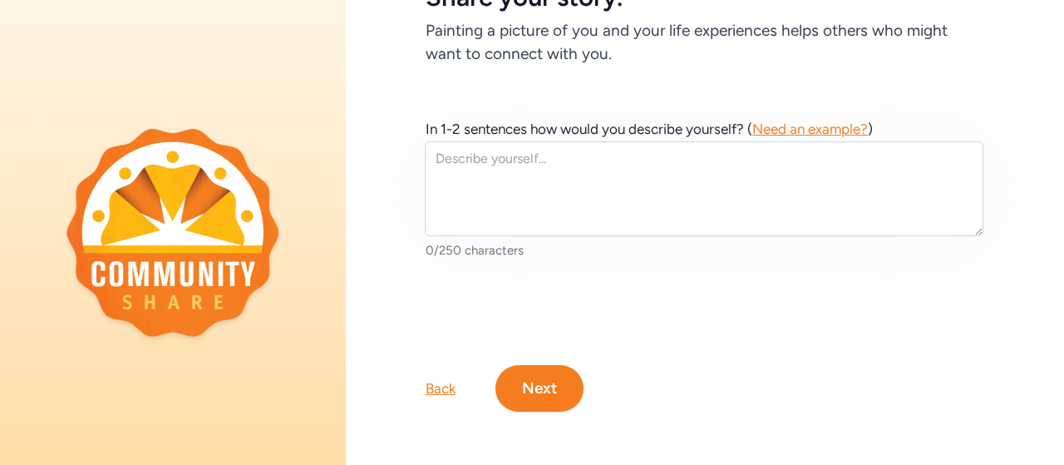
scroll to position [129, 0]
click at [529, 366] on button "Next" at bounding box center [539, 388] width 88 height 47
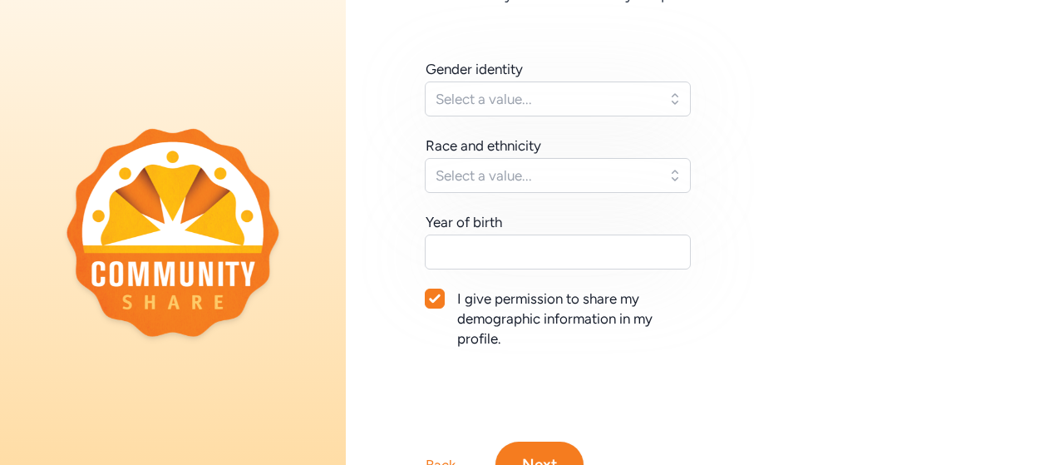
scroll to position [249, 0]
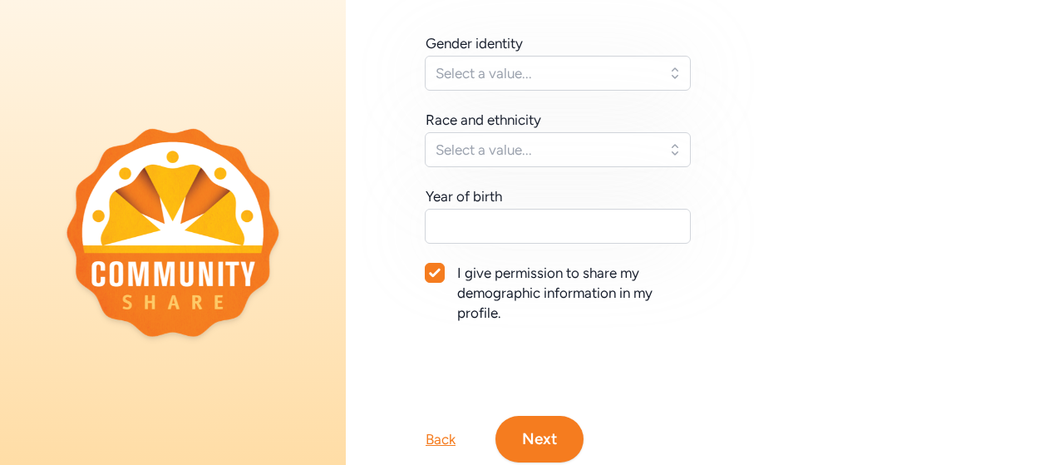
click at [438, 268] on icon at bounding box center [435, 273] width 12 height 10
checkbox input "false"
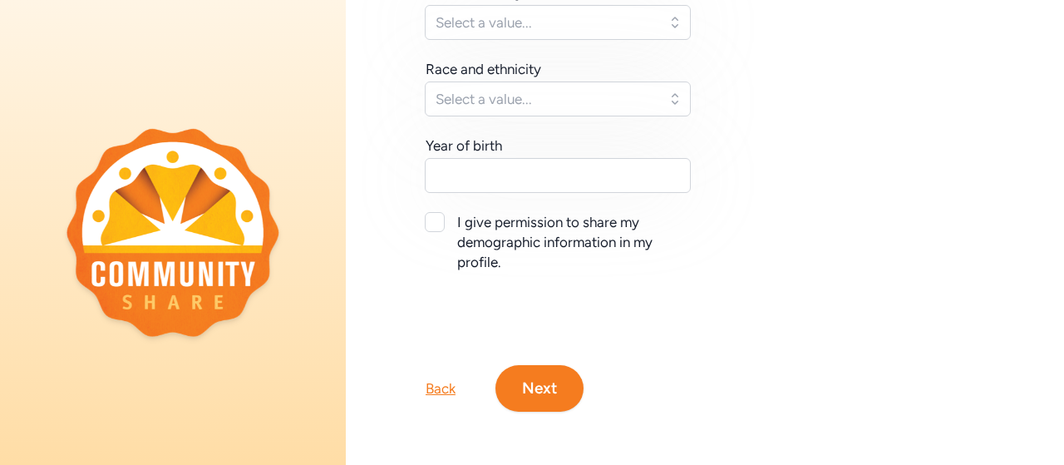
click at [516, 370] on button "Next" at bounding box center [539, 388] width 88 height 47
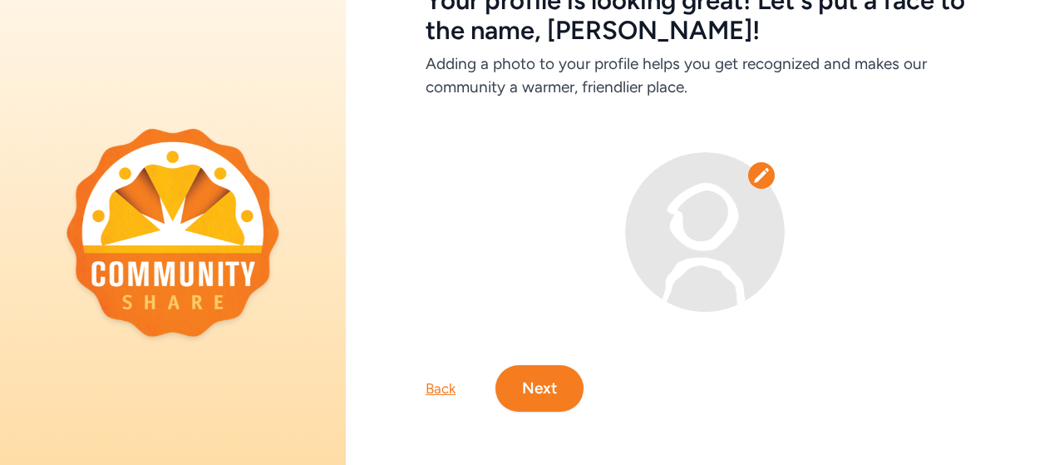
scroll to position [126, 0]
click at [528, 374] on button "Next" at bounding box center [539, 388] width 88 height 47
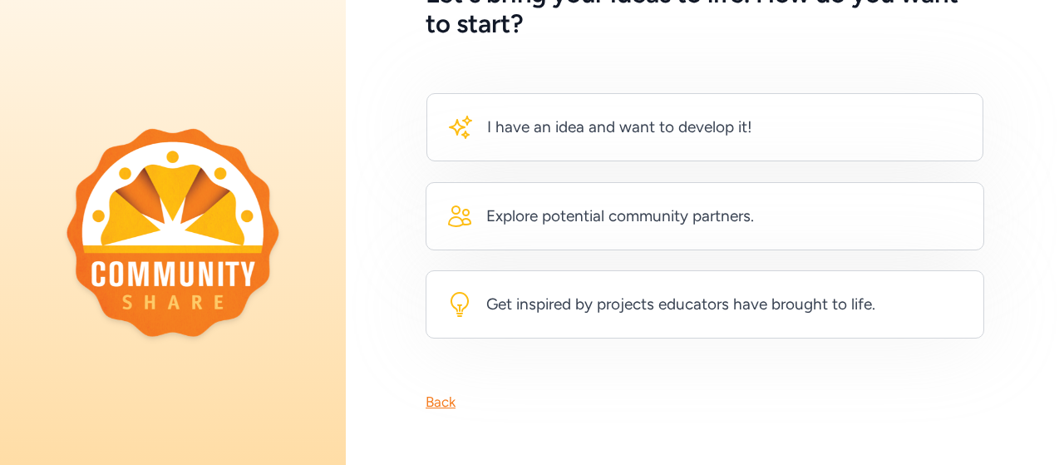
scroll to position [131, 0]
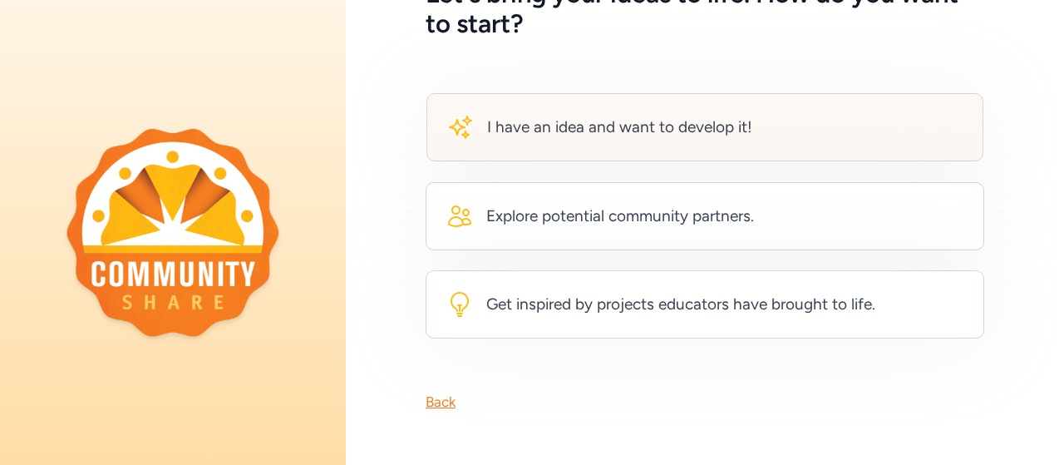
click at [595, 121] on div "I have an idea and want to develop it!" at bounding box center [619, 127] width 265 height 23
